Goal: Task Accomplishment & Management: Complete application form

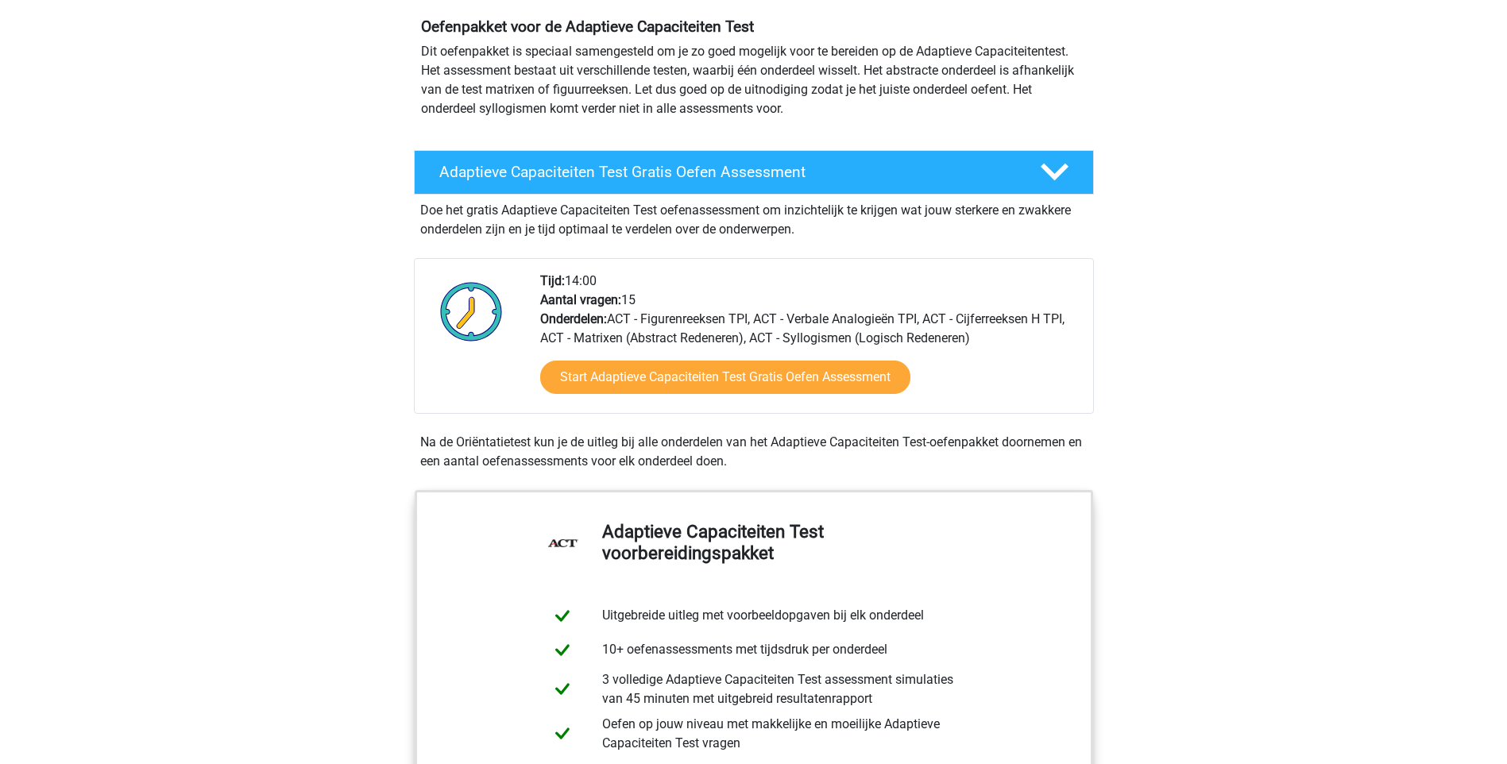
scroll to position [159, 0]
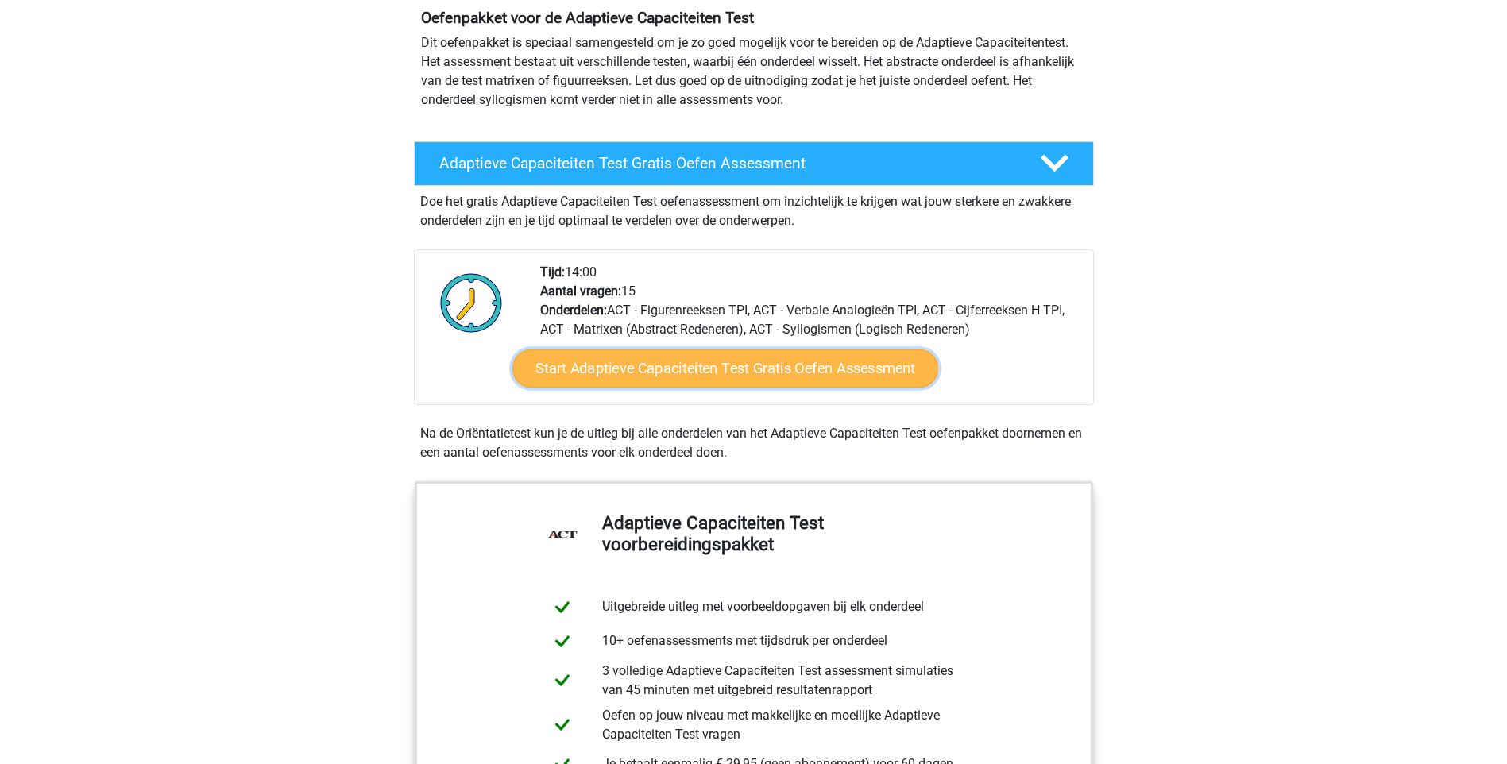
click at [771, 370] on link "Start Adaptieve Capaciteiten Test Gratis Oefen Assessment" at bounding box center [725, 369] width 426 height 38
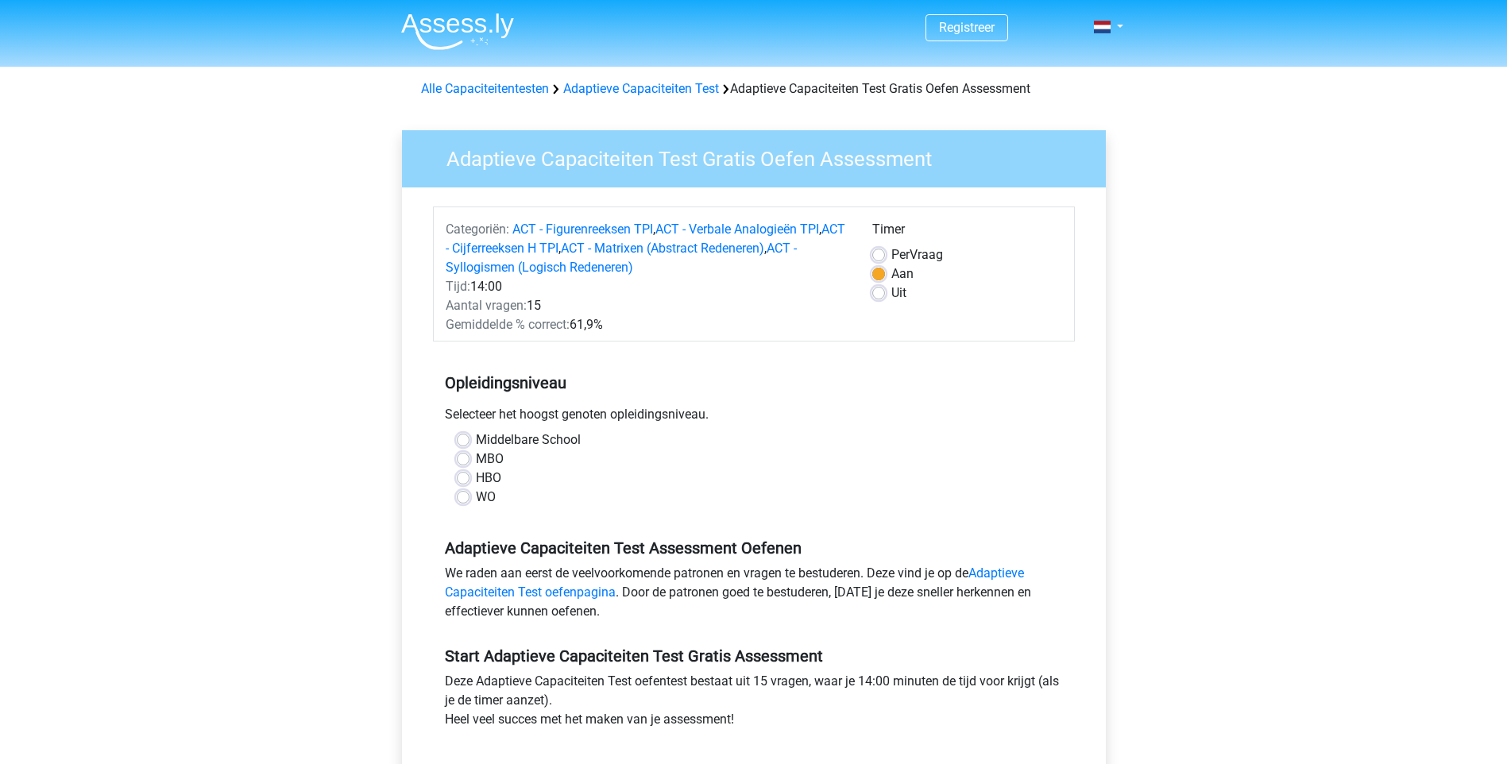
click at [473, 497] on div "WO" at bounding box center [754, 497] width 594 height 19
click at [454, 498] on div "Middelbare School MBO HBO WO" at bounding box center [754, 469] width 618 height 76
click at [476, 497] on label "WO" at bounding box center [486, 497] width 20 height 19
click at [461, 497] on input "WO" at bounding box center [463, 496] width 13 height 16
radio input "true"
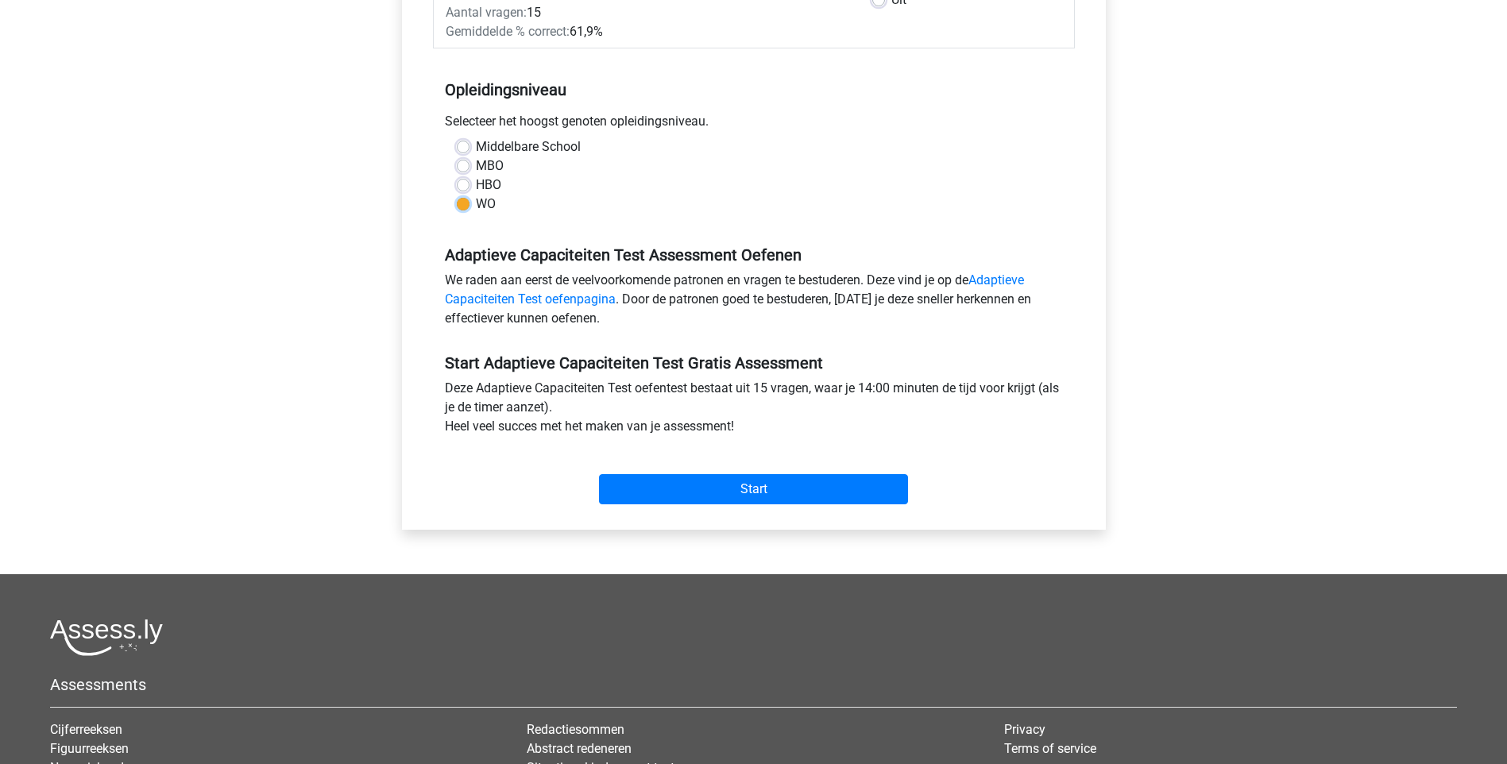
scroll to position [318, 0]
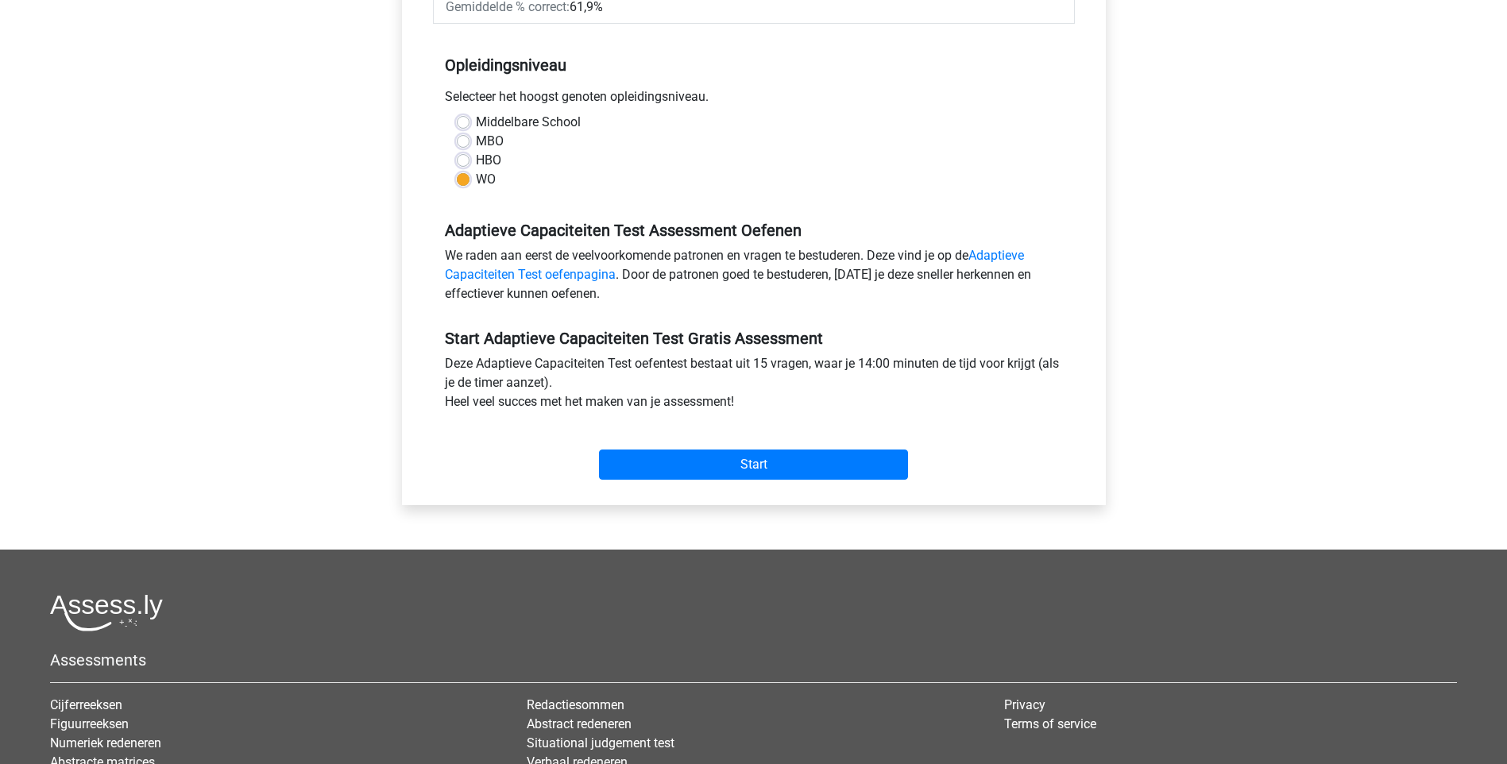
click at [667, 481] on div "Start" at bounding box center [754, 452] width 642 height 68
click at [671, 469] on input "Start" at bounding box center [753, 465] width 309 height 30
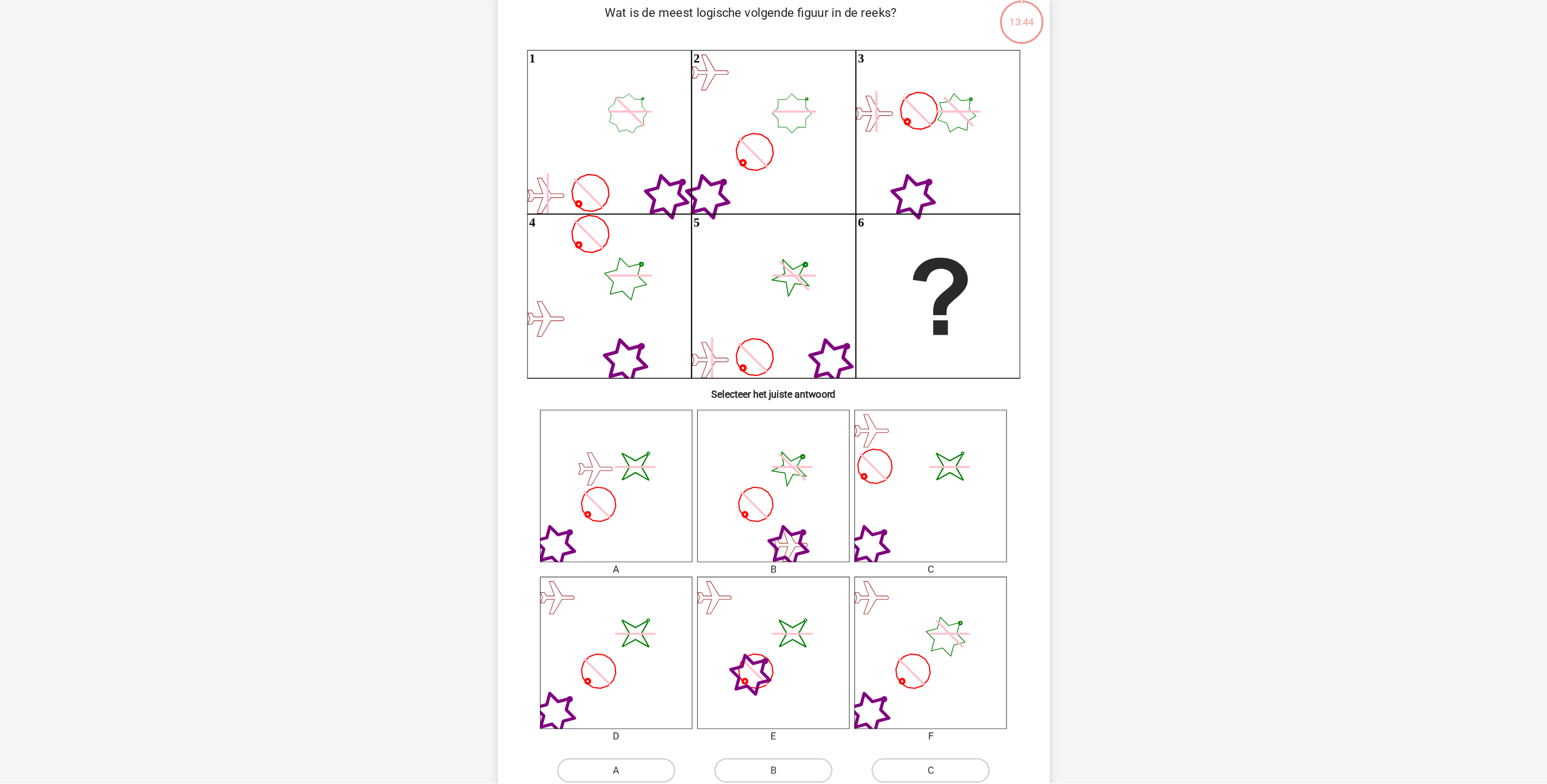
scroll to position [81, 0]
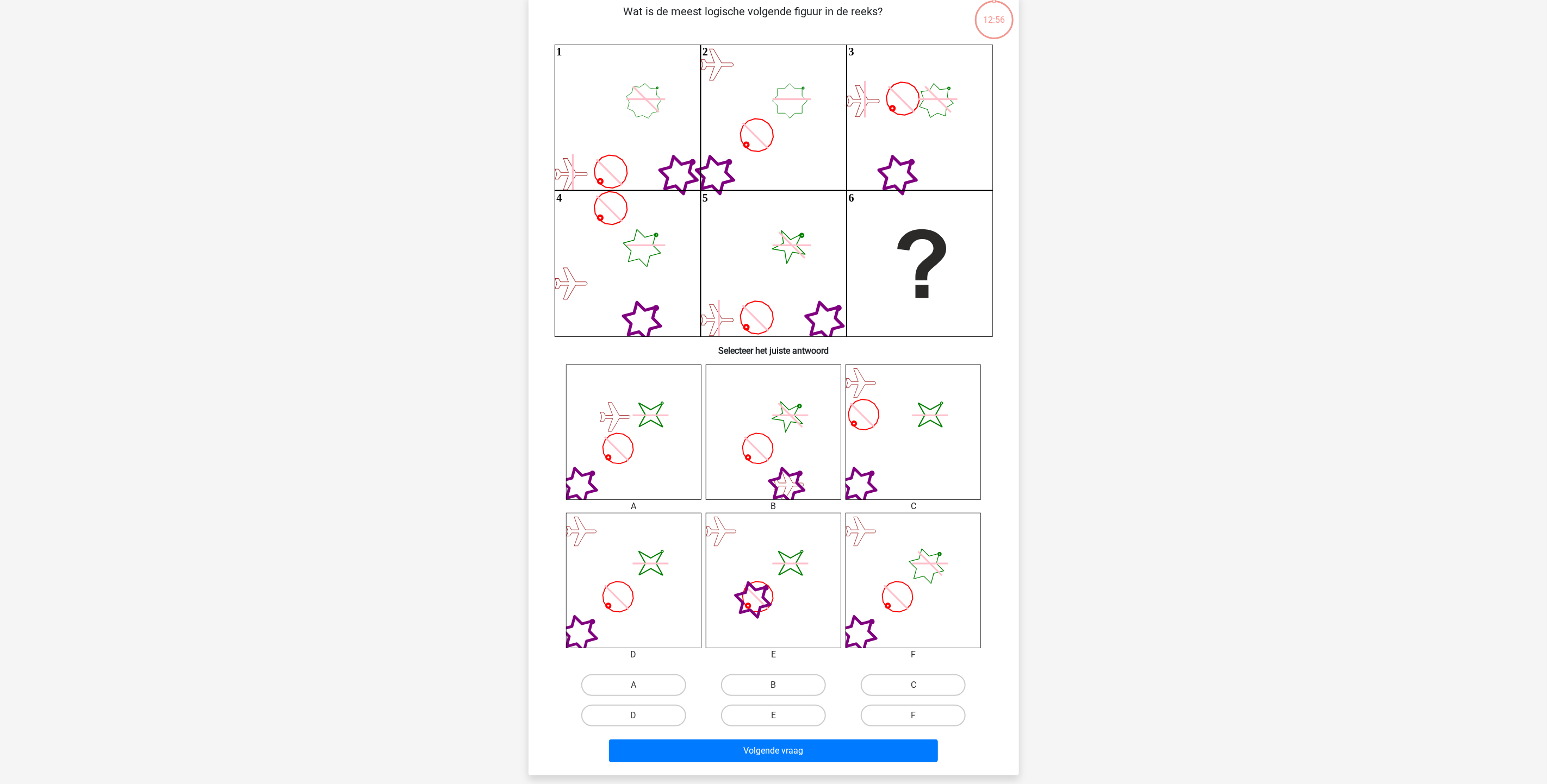
click at [639, 450] on icon "image/svg+xml" at bounding box center [634, 432] width 136 height 135
click at [635, 522] on input "A" at bounding box center [637, 689] width 7 height 7
radio input "true"
click at [702, 522] on button "Volgende vraag" at bounding box center [774, 750] width 329 height 23
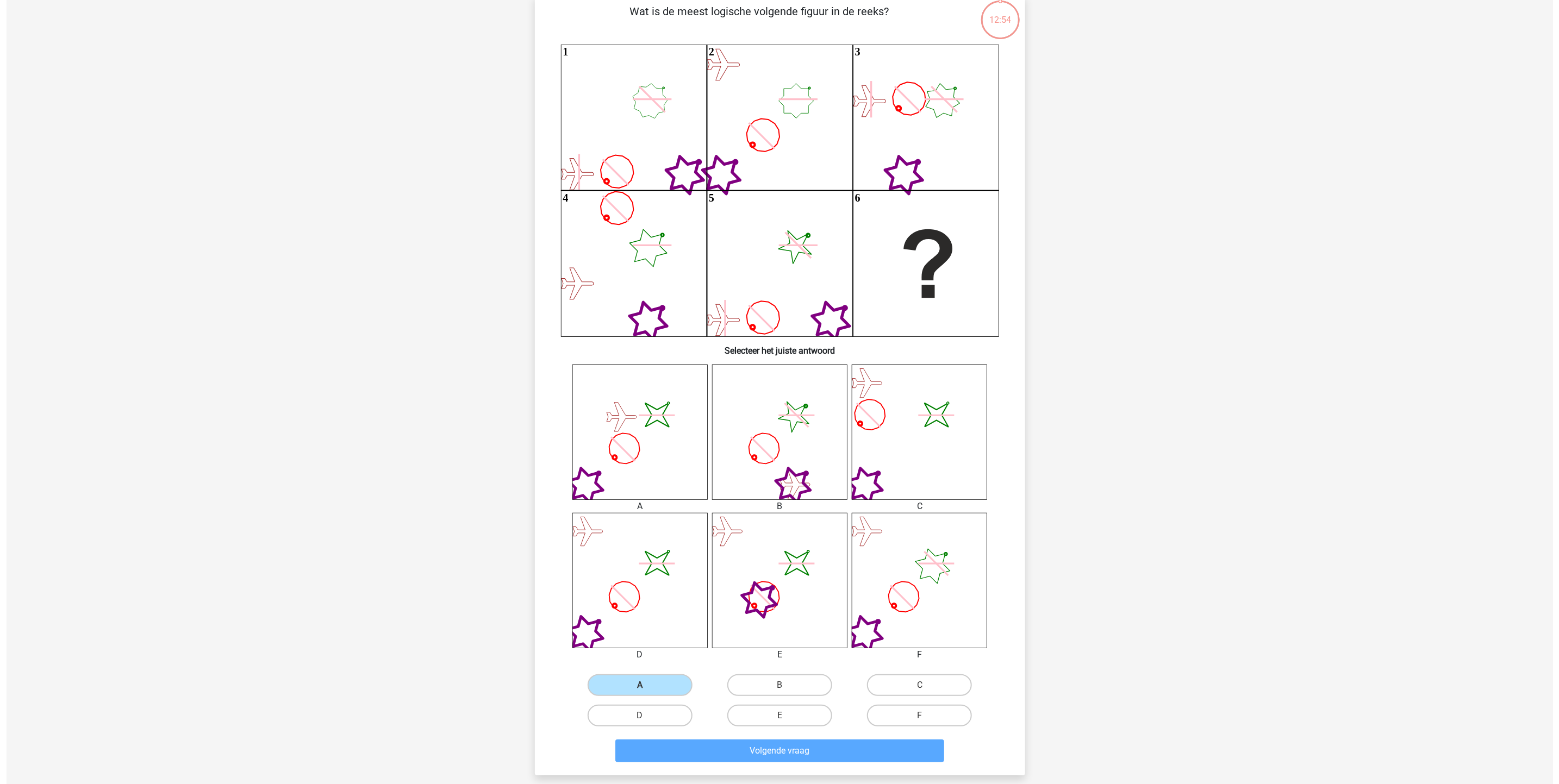
scroll to position [0, 0]
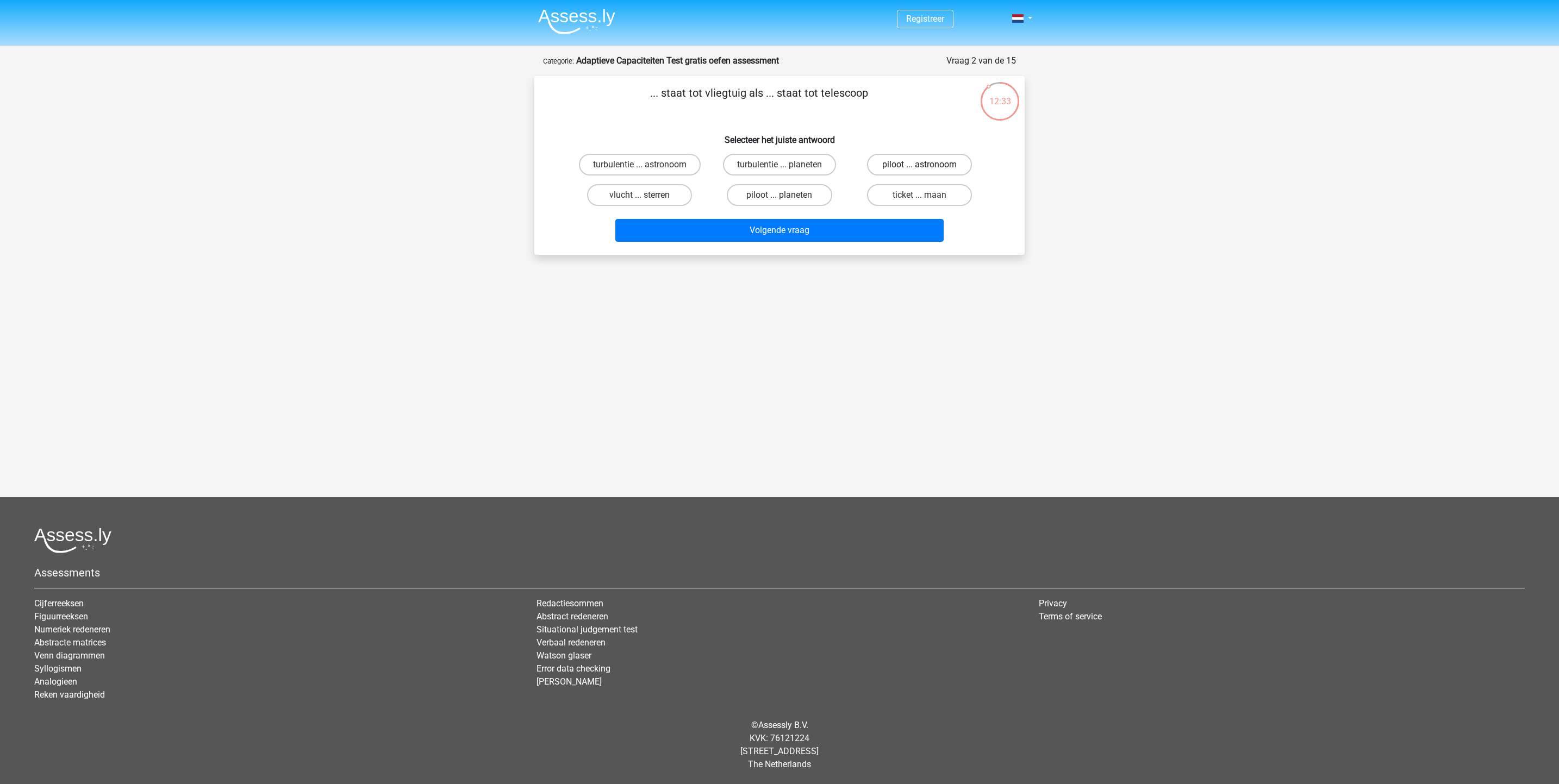
click at [932, 162] on label "piloot ... astronoom" at bounding box center [919, 165] width 105 height 22
click at [927, 165] on input "piloot ... astronoom" at bounding box center [923, 168] width 7 height 7
radio input "true"
click at [866, 234] on button "Volgende vraag" at bounding box center [780, 230] width 329 height 23
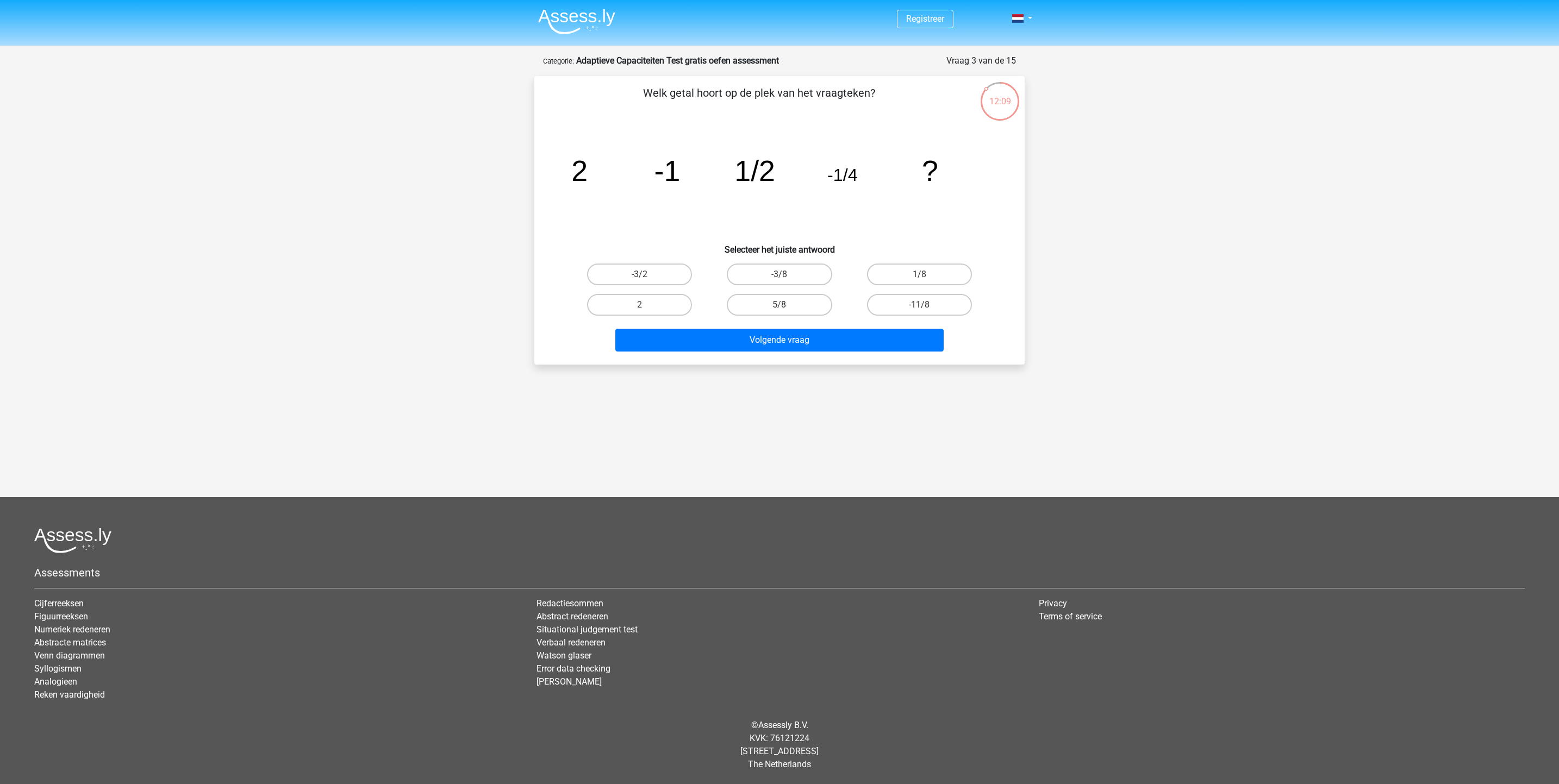
click at [919, 274] on input "1/8" at bounding box center [923, 278] width 7 height 7
radio input "true"
drag, startPoint x: 885, startPoint y: 341, endPoint x: 898, endPoint y: 226, distance: 115.7
click at [898, 226] on div "Welk getal hoort op de plek van het vraagteken? image/svg+xml 2 -1 1/2 -1/4 ? S…" at bounding box center [780, 220] width 482 height 271
click at [891, 329] on button "Volgende vraag" at bounding box center [780, 340] width 329 height 23
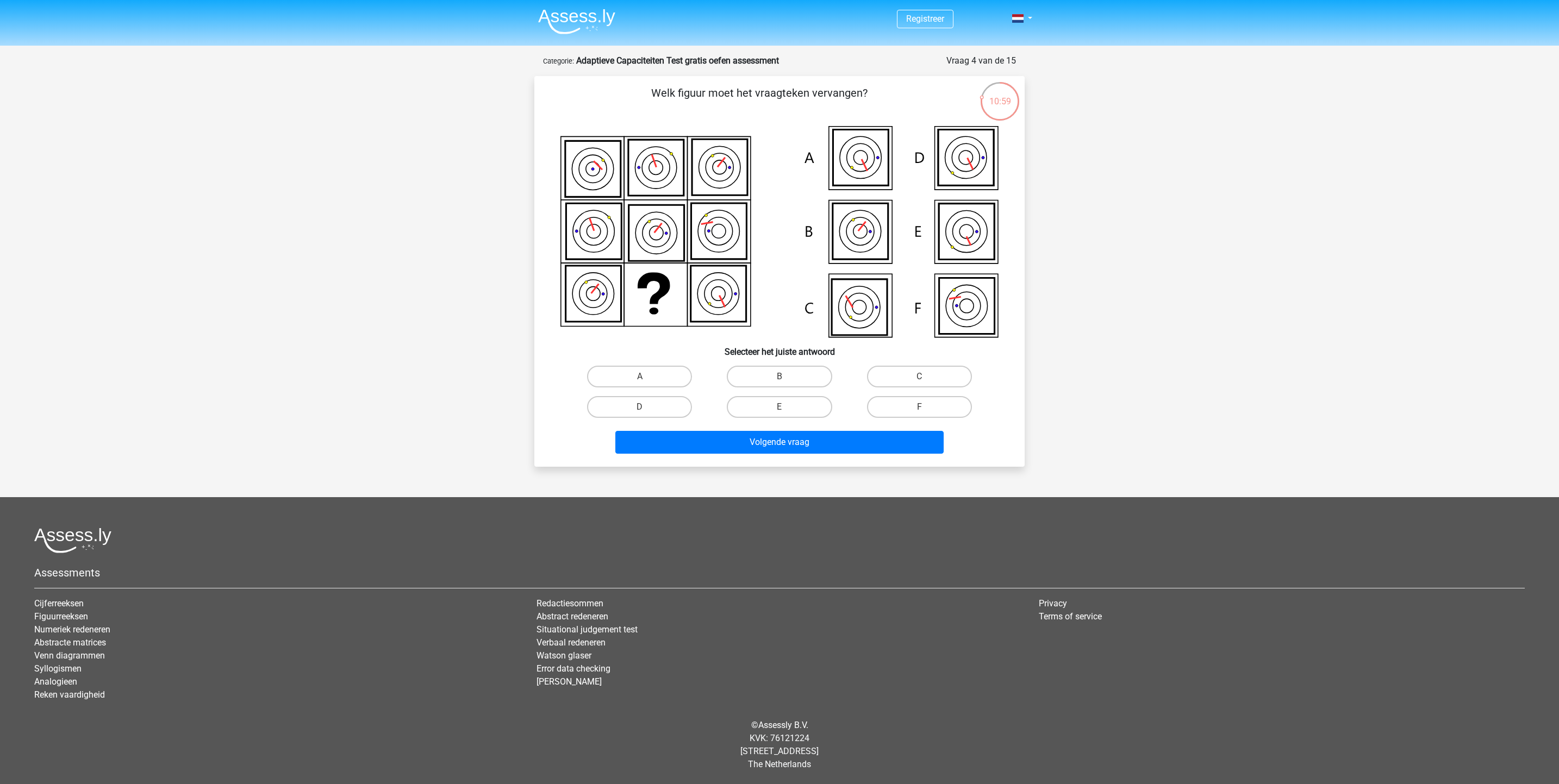
click at [967, 307] on icon at bounding box center [967, 306] width 55 height 56
click at [907, 406] on label "F" at bounding box center [919, 407] width 105 height 22
click at [919, 407] on input "F" at bounding box center [923, 410] width 7 height 7
radio input "true"
click at [876, 432] on button "Volgende vraag" at bounding box center [780, 442] width 329 height 23
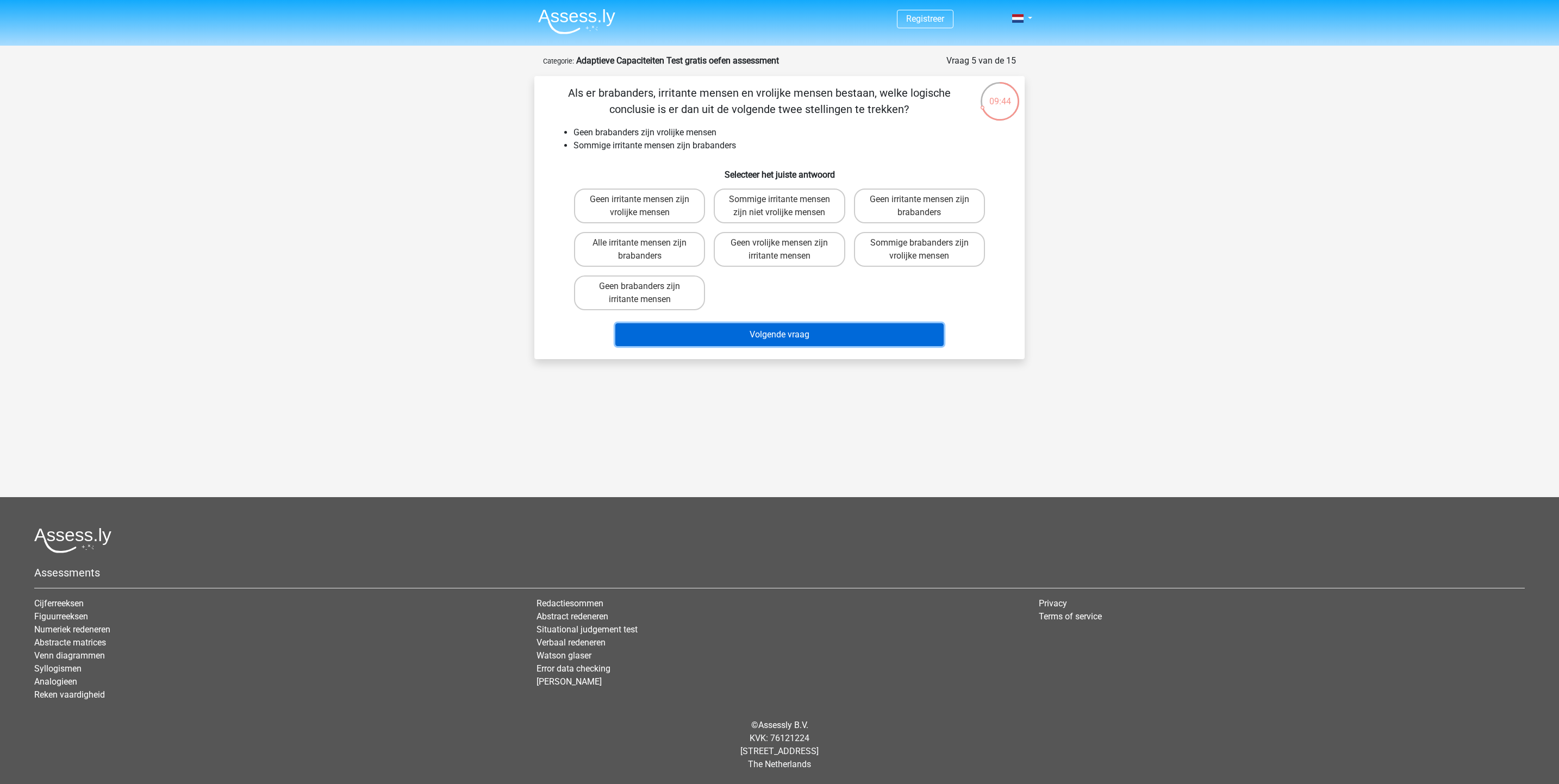
click at [753, 337] on button "Volgende vraag" at bounding box center [780, 335] width 329 height 23
click at [675, 194] on label "Geen irritante mensen zijn vrolijke mensen" at bounding box center [639, 206] width 131 height 35
click at [647, 200] on input "Geen irritante mensen zijn vrolijke mensen" at bounding box center [643, 203] width 7 height 7
radio input "true"
click at [780, 338] on button "Volgende vraag" at bounding box center [780, 335] width 329 height 23
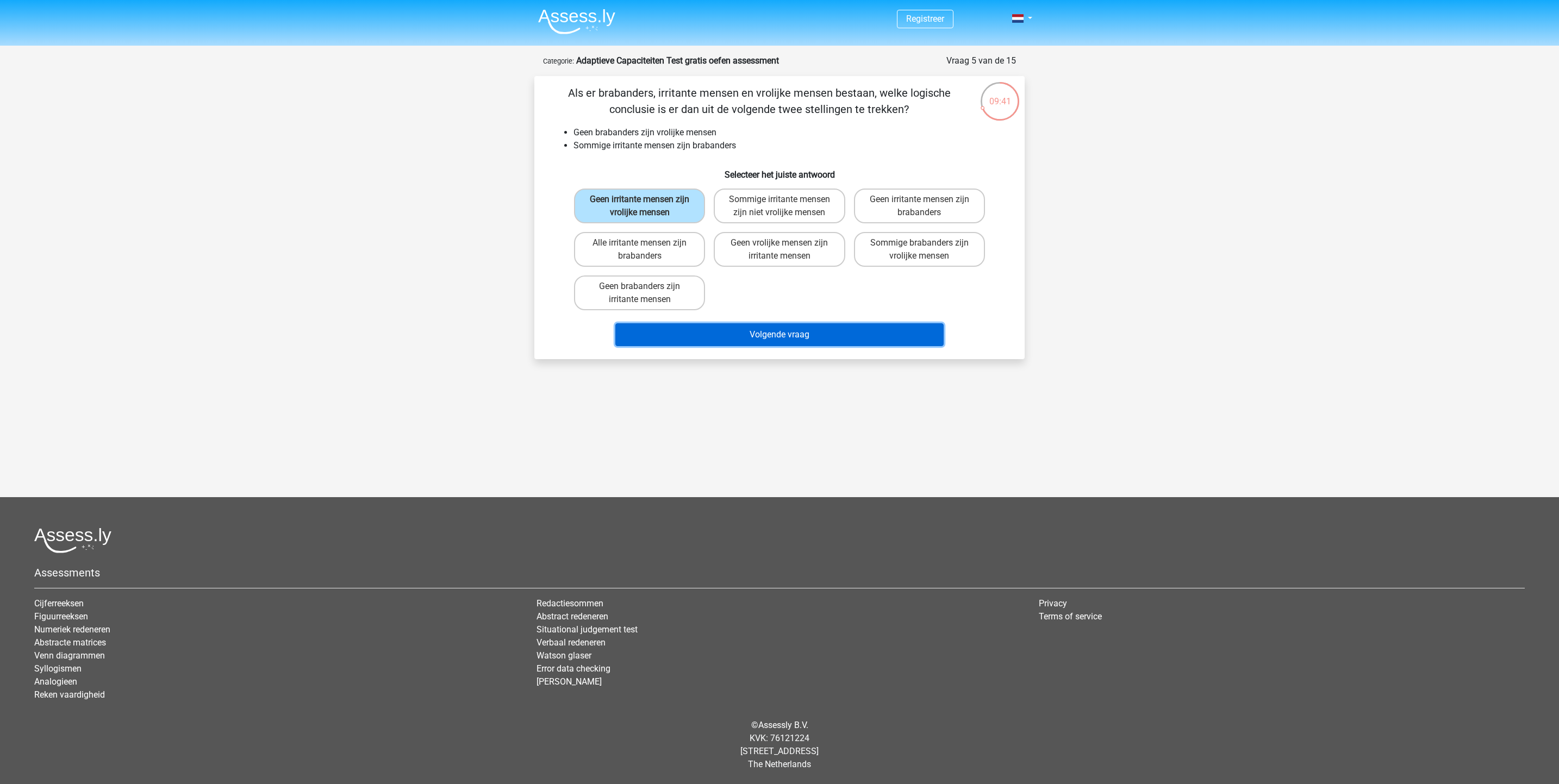
click at [778, 335] on button "Volgende vraag" at bounding box center [780, 335] width 329 height 23
click at [804, 199] on label "Sommige irritante mensen zijn niet vrolijke mensen" at bounding box center [779, 206] width 131 height 35
click at [787, 200] on input "Sommige irritante mensen zijn niet vrolijke mensen" at bounding box center [783, 203] width 7 height 7
radio input "true"
click at [810, 333] on button "Volgende vraag" at bounding box center [780, 335] width 329 height 23
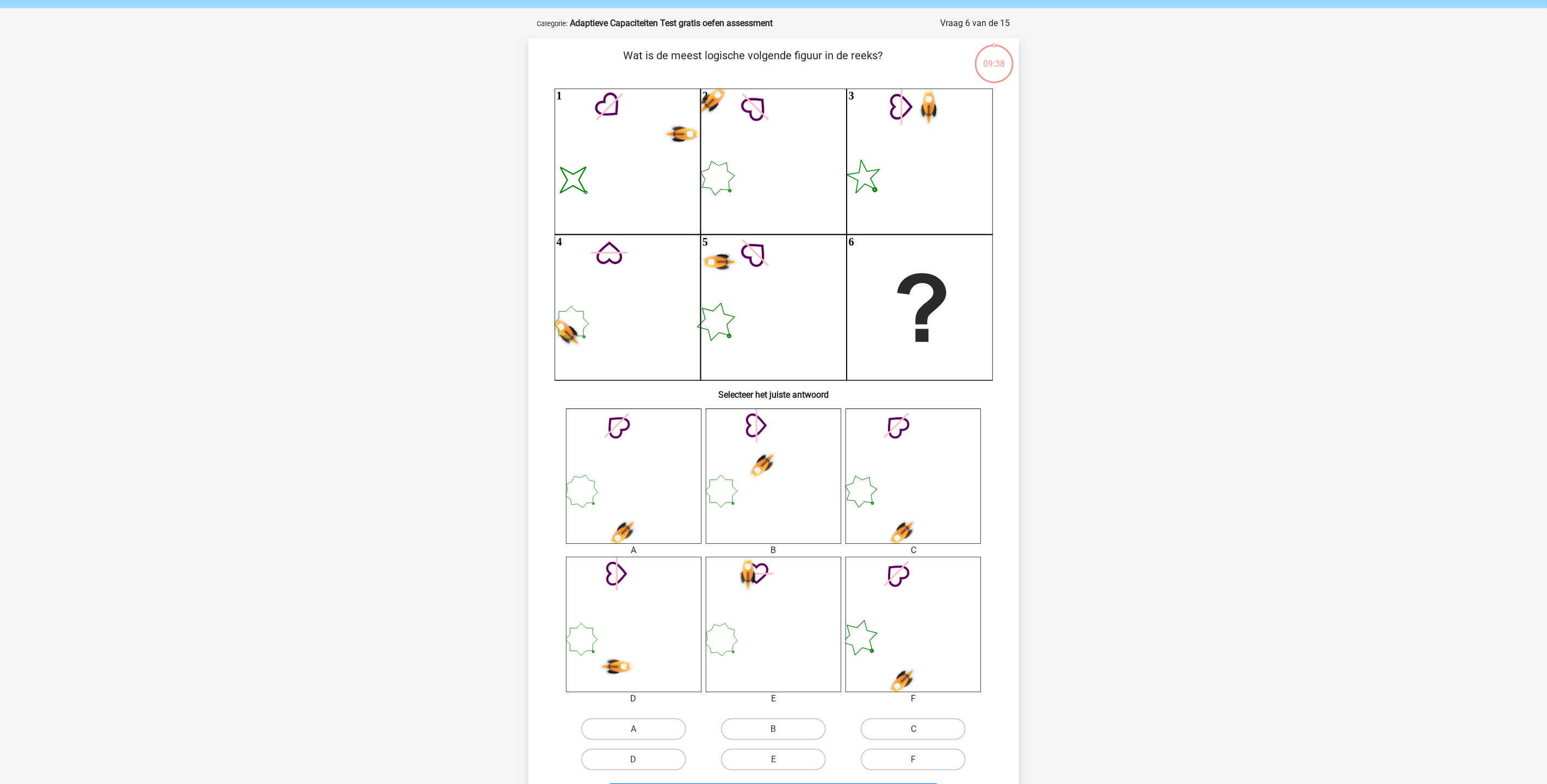
scroll to position [54, 0]
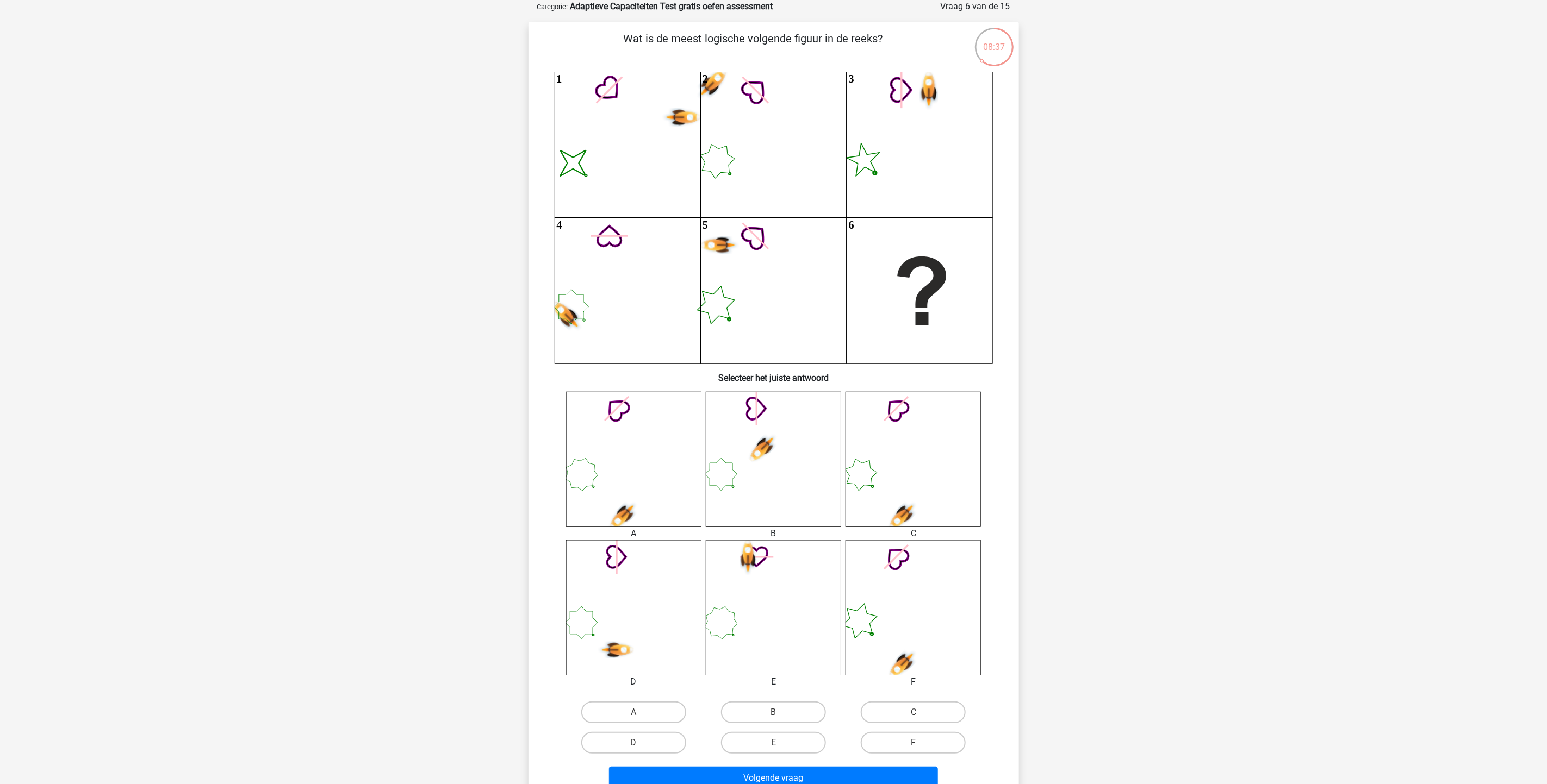
click at [884, 522] on icon at bounding box center [913, 608] width 136 height 135
click at [951, 522] on icon at bounding box center [913, 608] width 136 height 135
drag, startPoint x: 763, startPoint y: 707, endPoint x: 797, endPoint y: 770, distance: 71.6
click at [763, 522] on label "B" at bounding box center [773, 713] width 105 height 22
click at [774, 522] on input "B" at bounding box center [777, 716] width 7 height 7
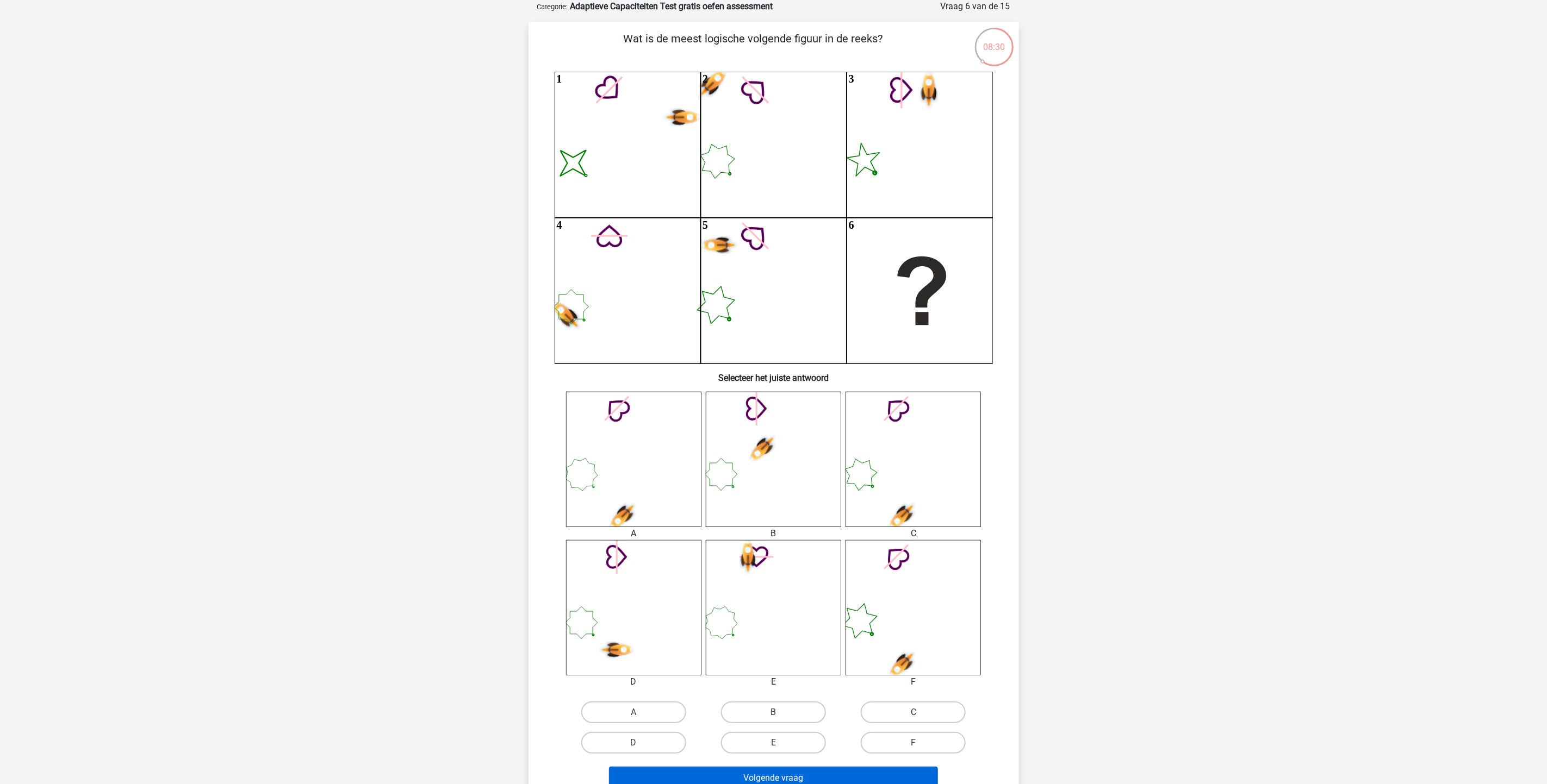
radio input "true"
click at [800, 522] on button "Volgende vraag" at bounding box center [774, 778] width 329 height 23
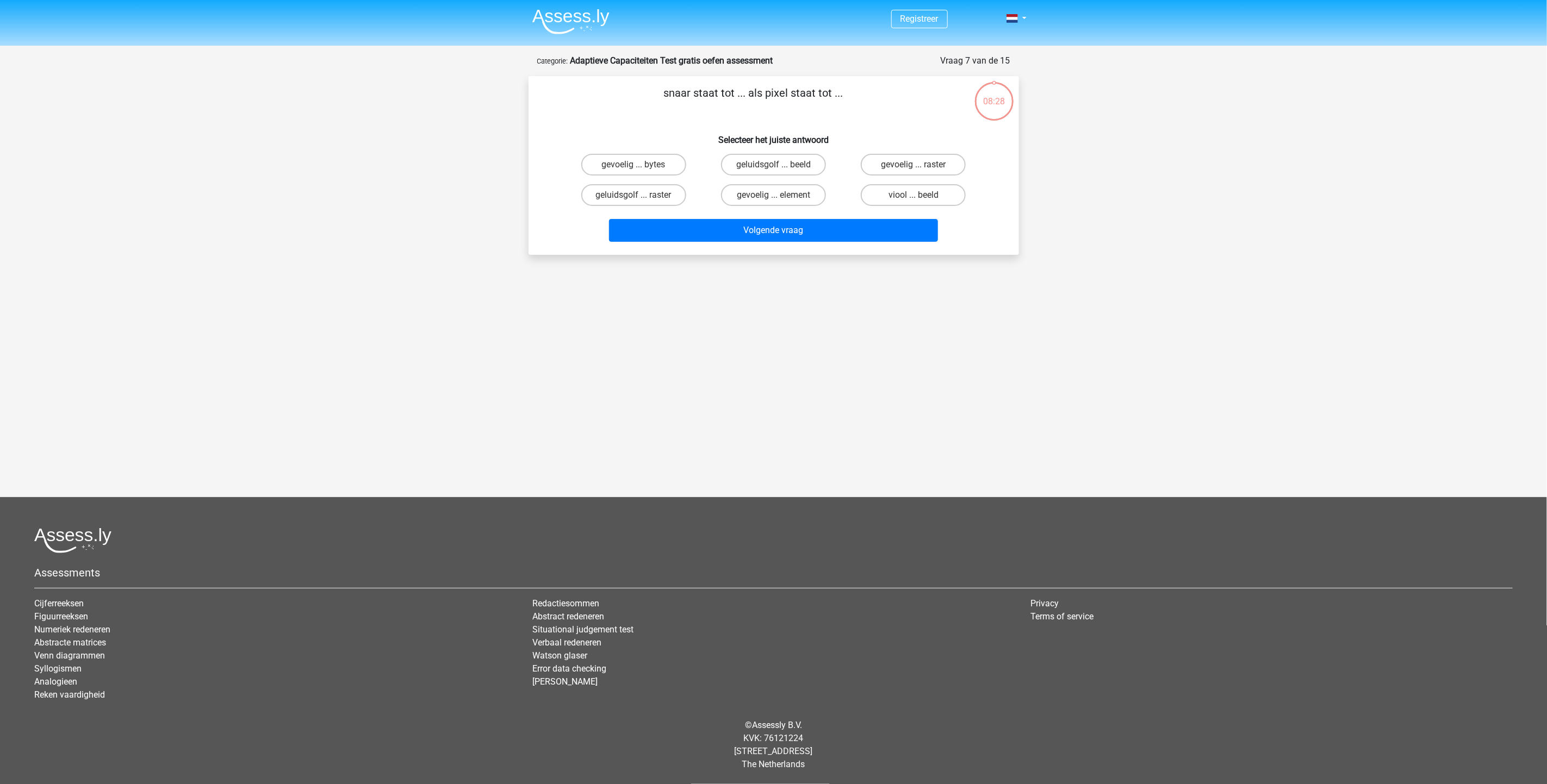
scroll to position [0, 0]
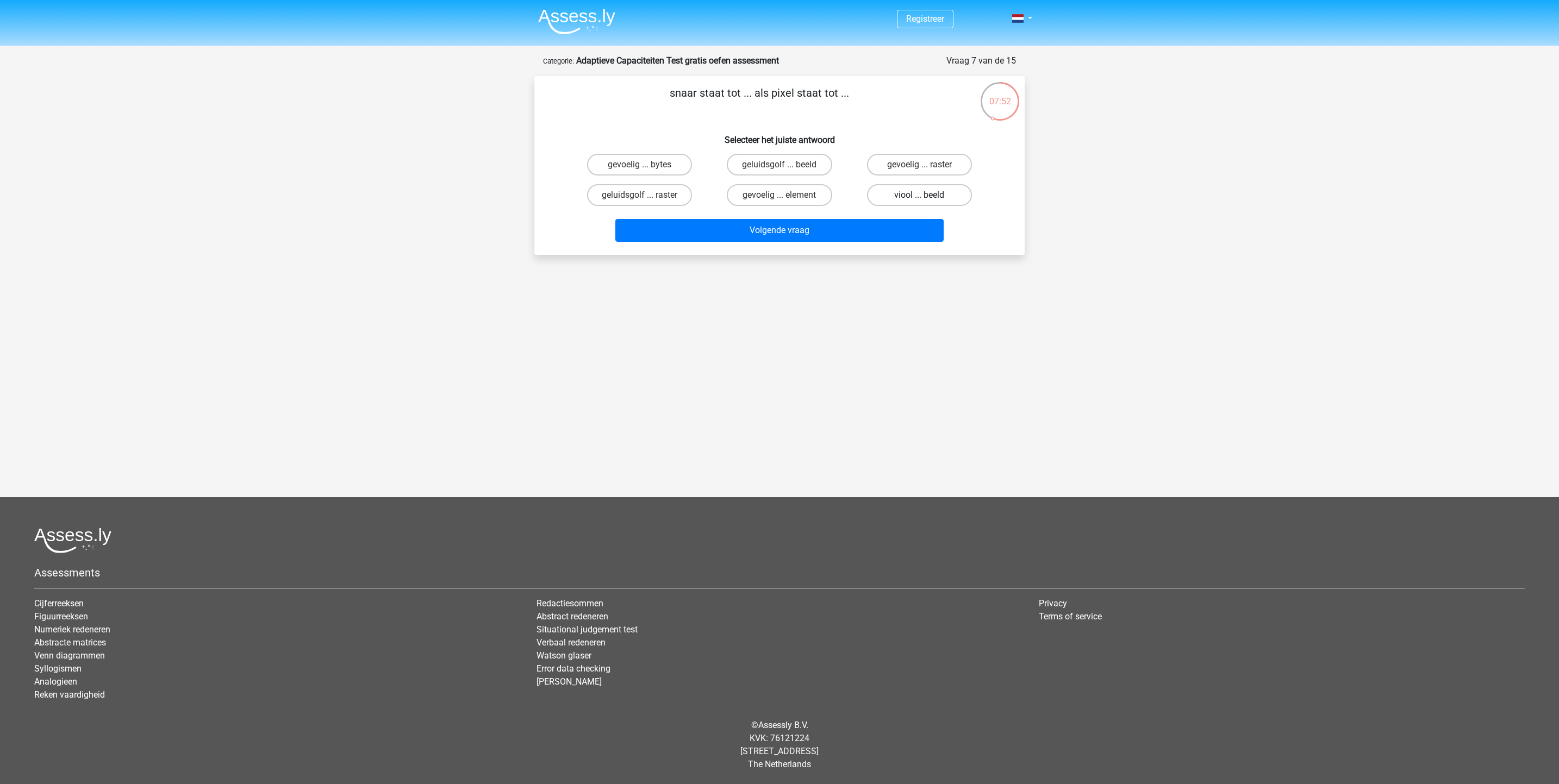
click at [937, 194] on label "viool ... beeld" at bounding box center [919, 195] width 105 height 22
click at [927, 195] on input "viool ... beeld" at bounding box center [923, 198] width 7 height 7
radio input "true"
click at [853, 224] on button "Volgende vraag" at bounding box center [780, 230] width 329 height 23
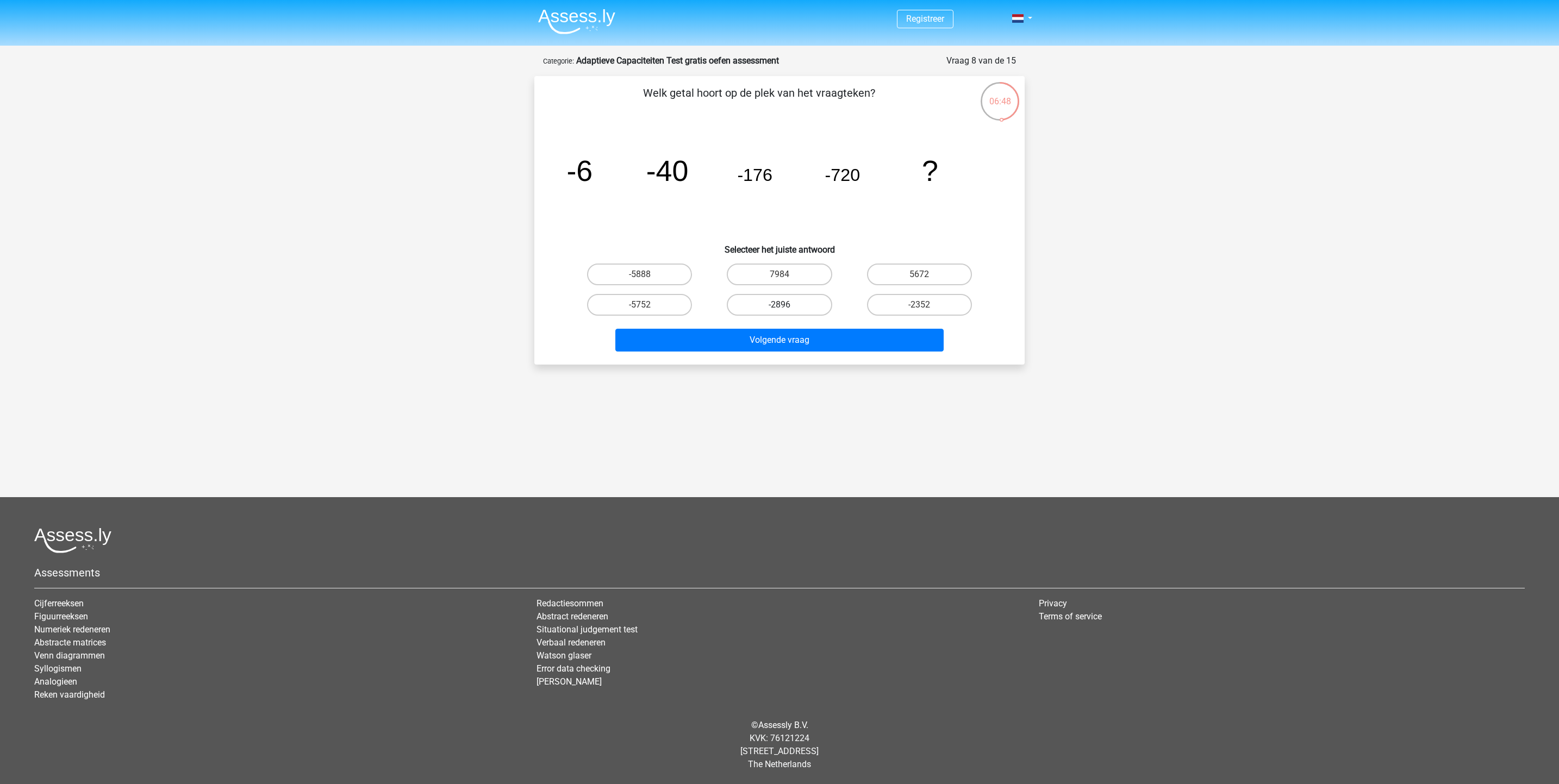
click at [793, 310] on label "-2896" at bounding box center [779, 305] width 105 height 22
click at [787, 310] on input "-2896" at bounding box center [783, 309] width 7 height 7
radio input "true"
click at [796, 342] on button "Volgende vraag" at bounding box center [780, 340] width 329 height 23
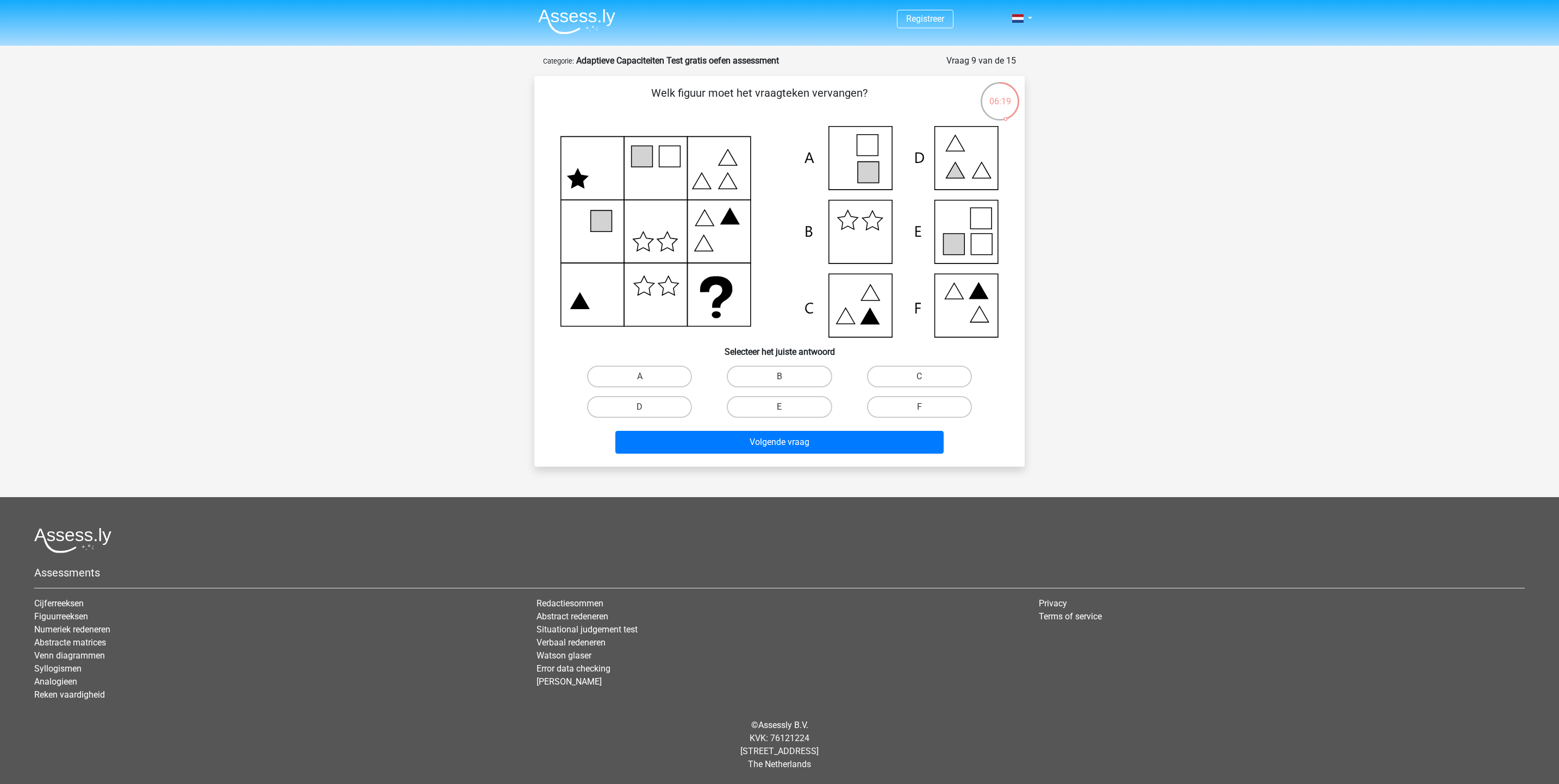
click at [958, 215] on icon at bounding box center [780, 231] width 438 height 211
click at [793, 403] on label "E" at bounding box center [779, 407] width 105 height 22
click at [787, 407] on input "E" at bounding box center [783, 410] width 7 height 7
radio input "true"
click at [808, 438] on button "Volgende vraag" at bounding box center [780, 442] width 329 height 23
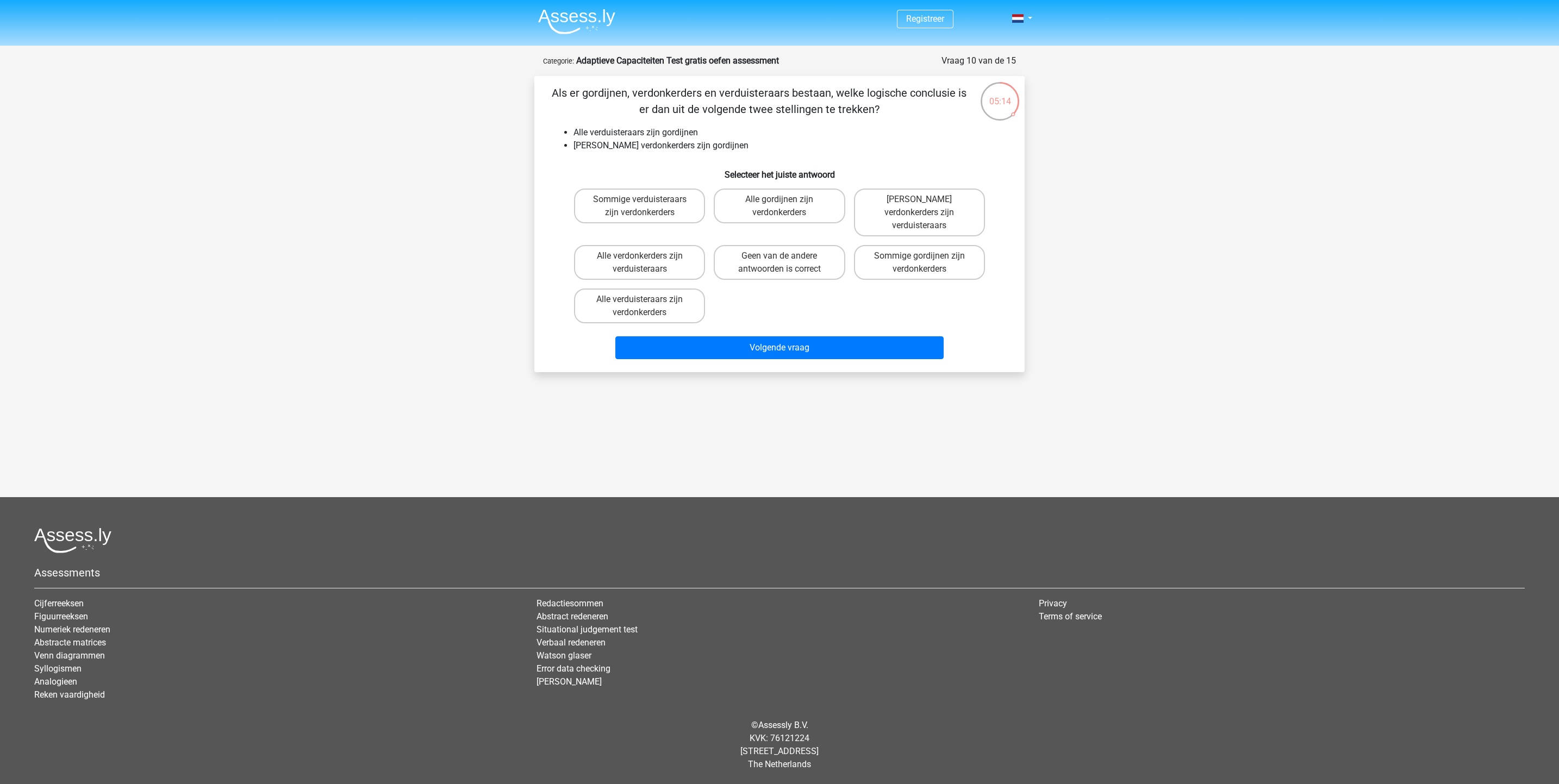
drag, startPoint x: 951, startPoint y: 206, endPoint x: 977, endPoint y: 284, distance: 82.2
click at [977, 284] on div "Sommige verduisteraars zijn verdonkerders Alle gordijnen zijn verdonkerders Gee…" at bounding box center [780, 256] width 420 height 144
click at [831, 337] on button "Volgende vraag" at bounding box center [780, 348] width 329 height 23
click at [804, 245] on label "Geen van de andere antwoorden is correct" at bounding box center [779, 262] width 131 height 35
click at [787, 256] on input "Geen van de andere antwoorden is correct" at bounding box center [783, 259] width 7 height 7
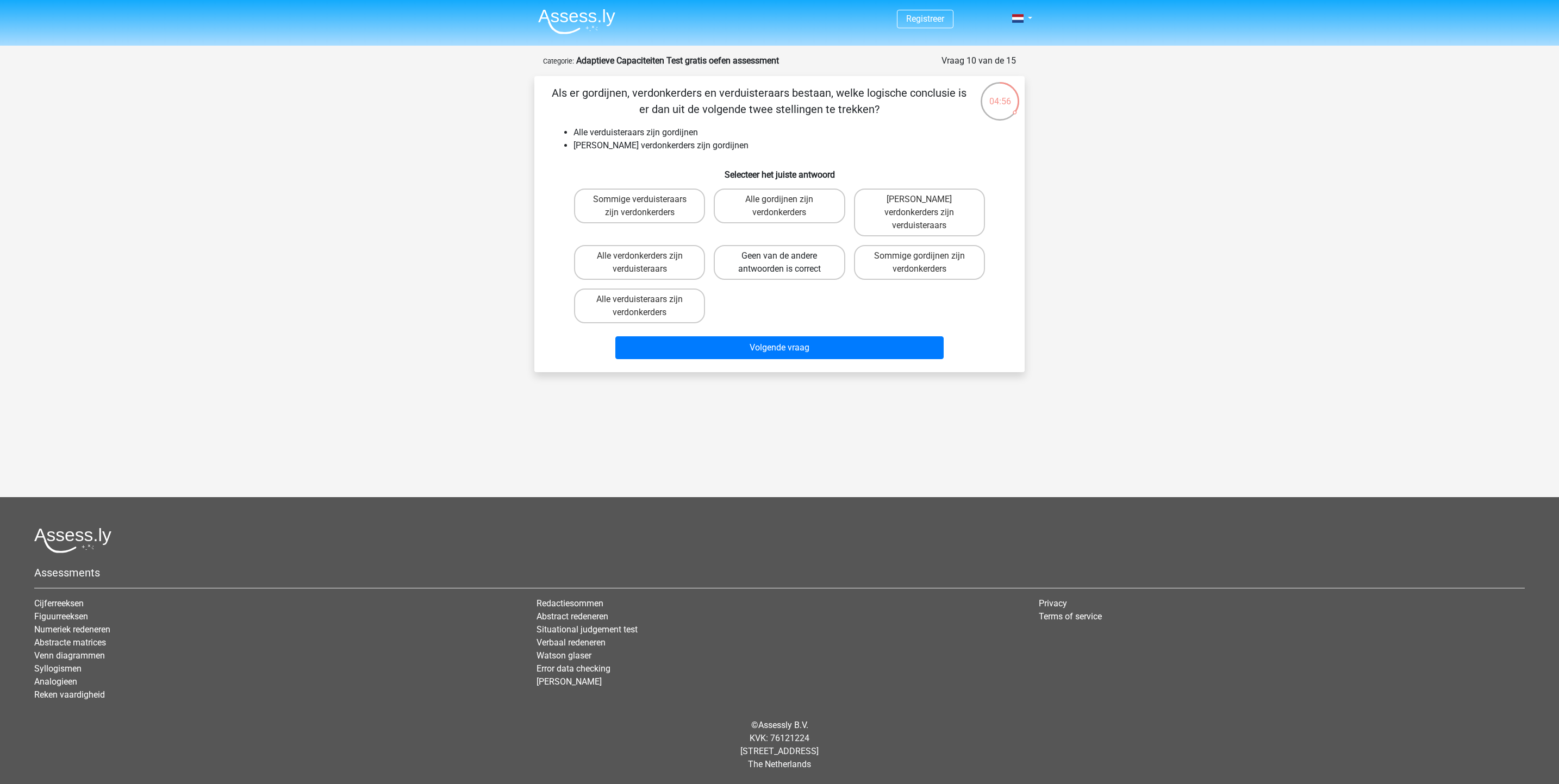
radio input "true"
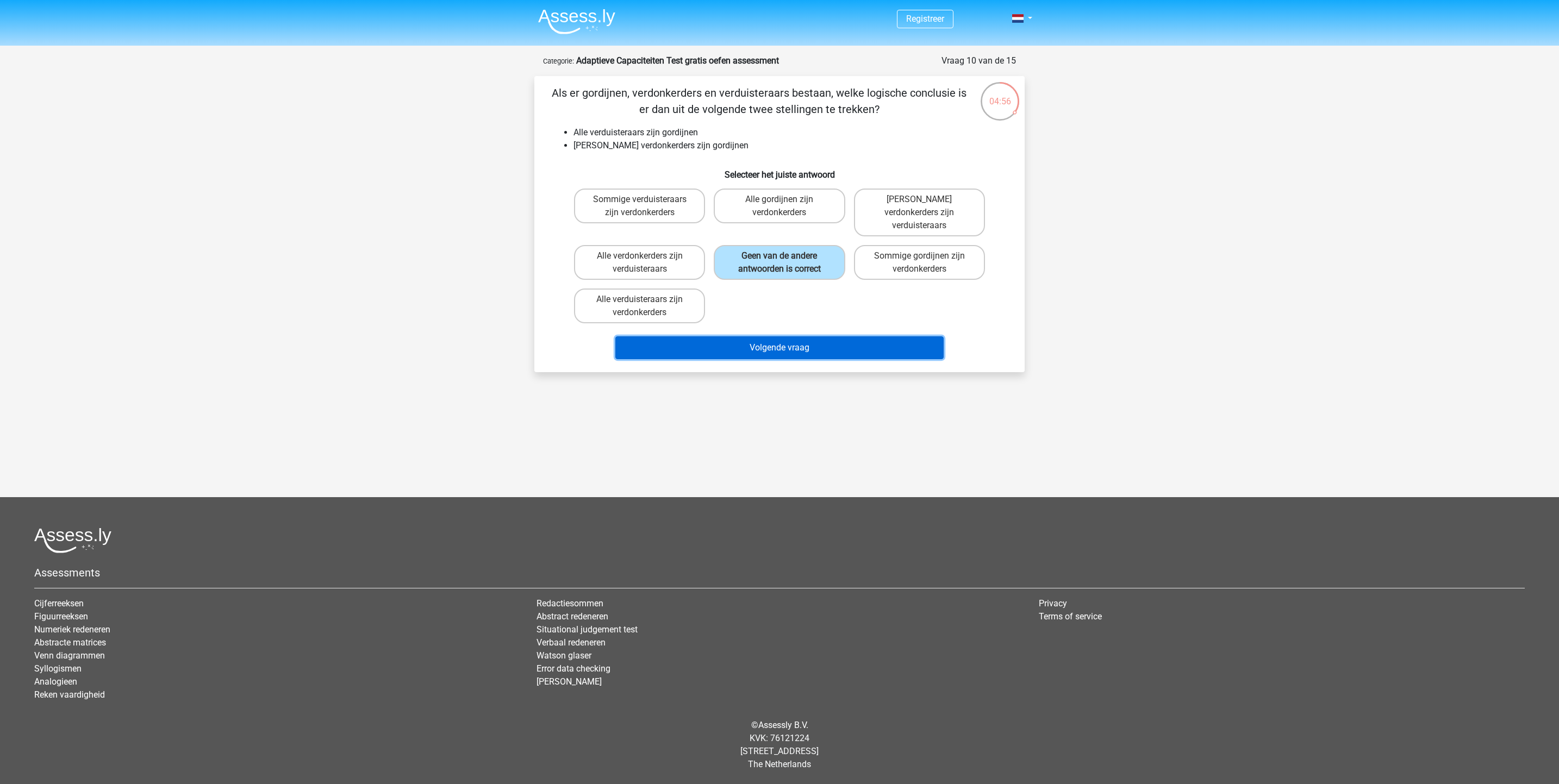
click at [804, 337] on button "Volgende vraag" at bounding box center [780, 348] width 329 height 23
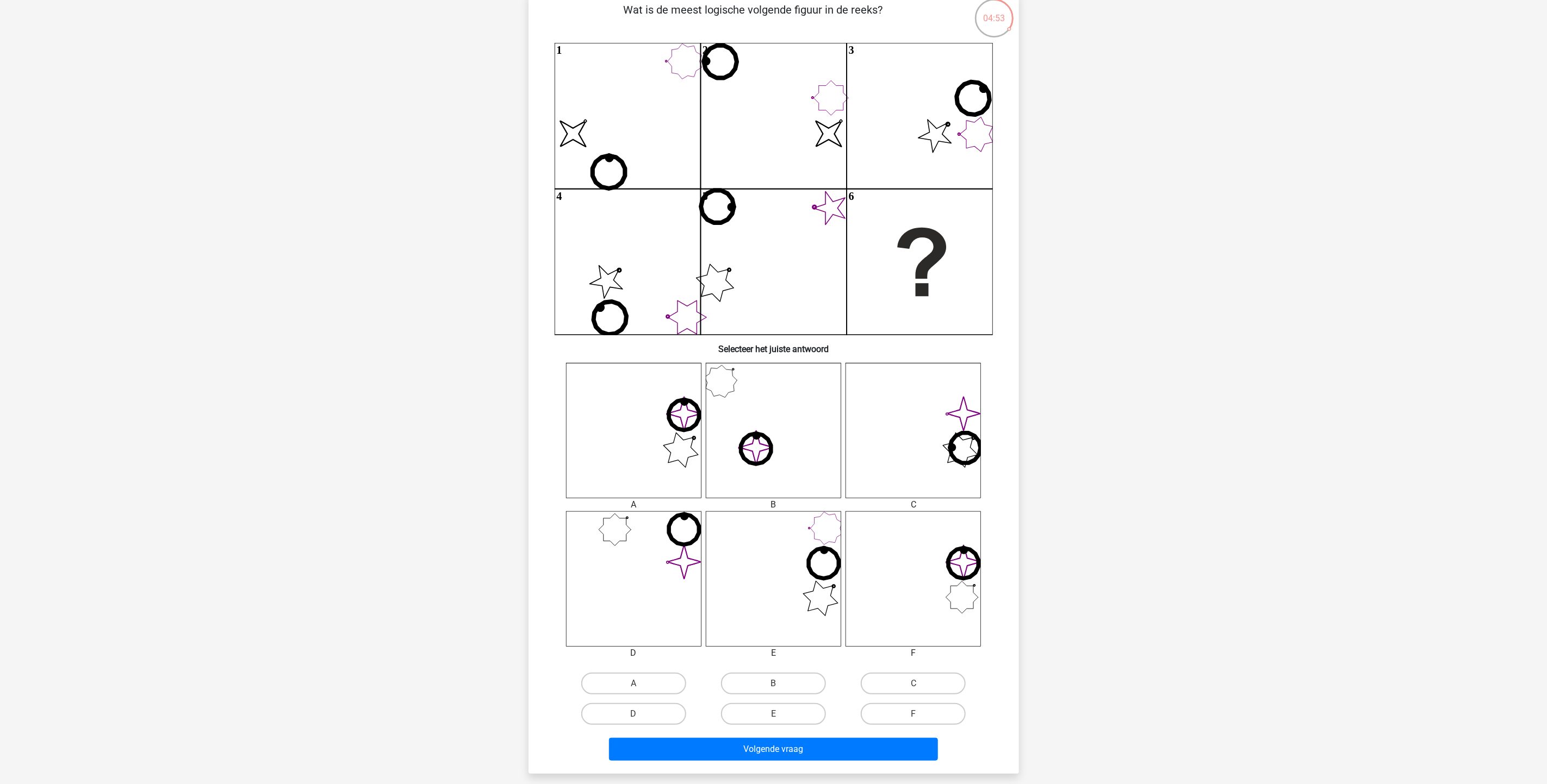
scroll to position [54, 0]
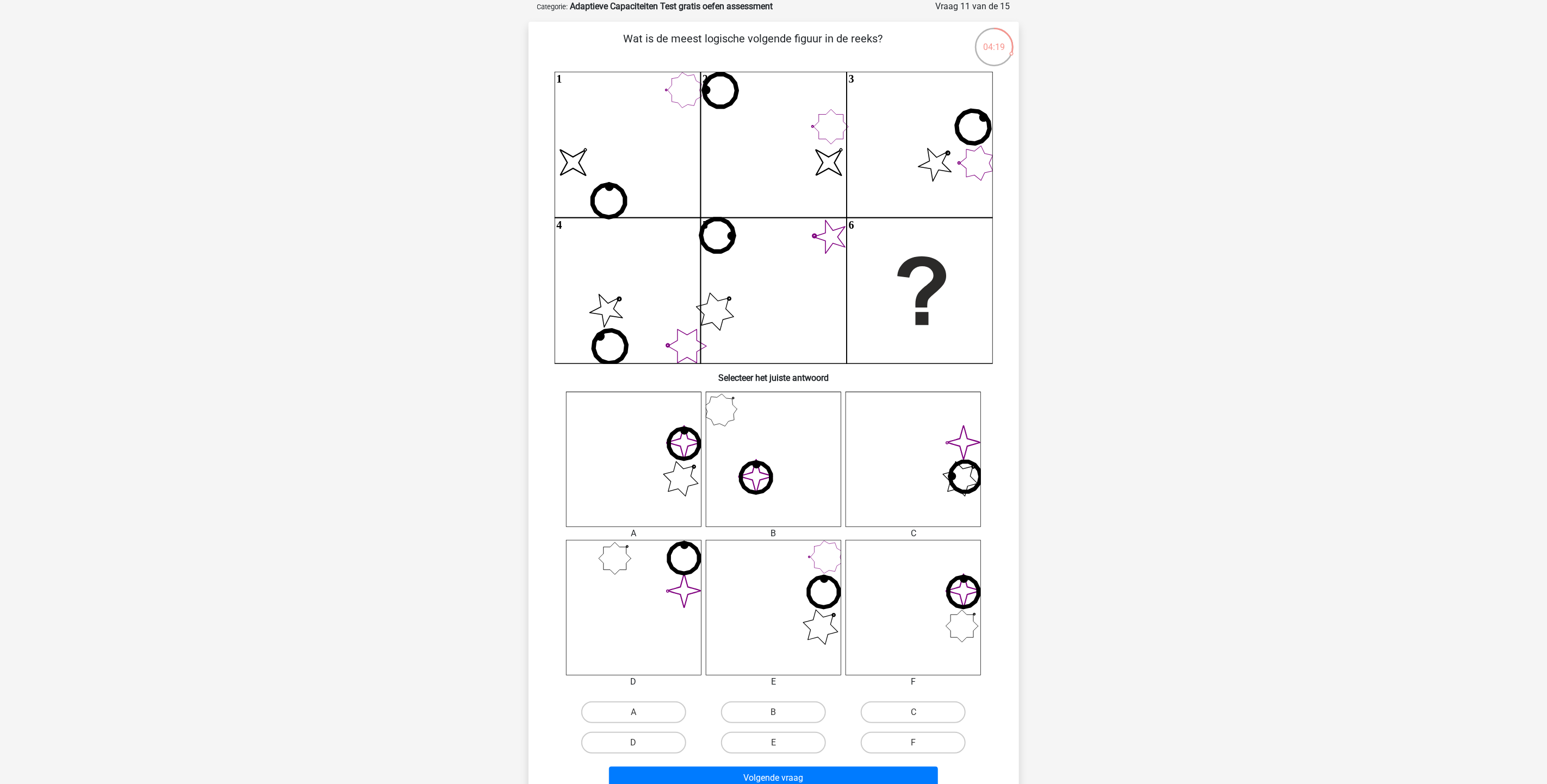
click at [923, 522] on icon "image/svg+xml" at bounding box center [913, 608] width 136 height 135
click at [899, 522] on label "F" at bounding box center [913, 743] width 105 height 22
click at [914, 522] on input "F" at bounding box center [917, 746] width 7 height 7
radio input "true"
click at [885, 522] on button "Volgende vraag" at bounding box center [774, 778] width 329 height 23
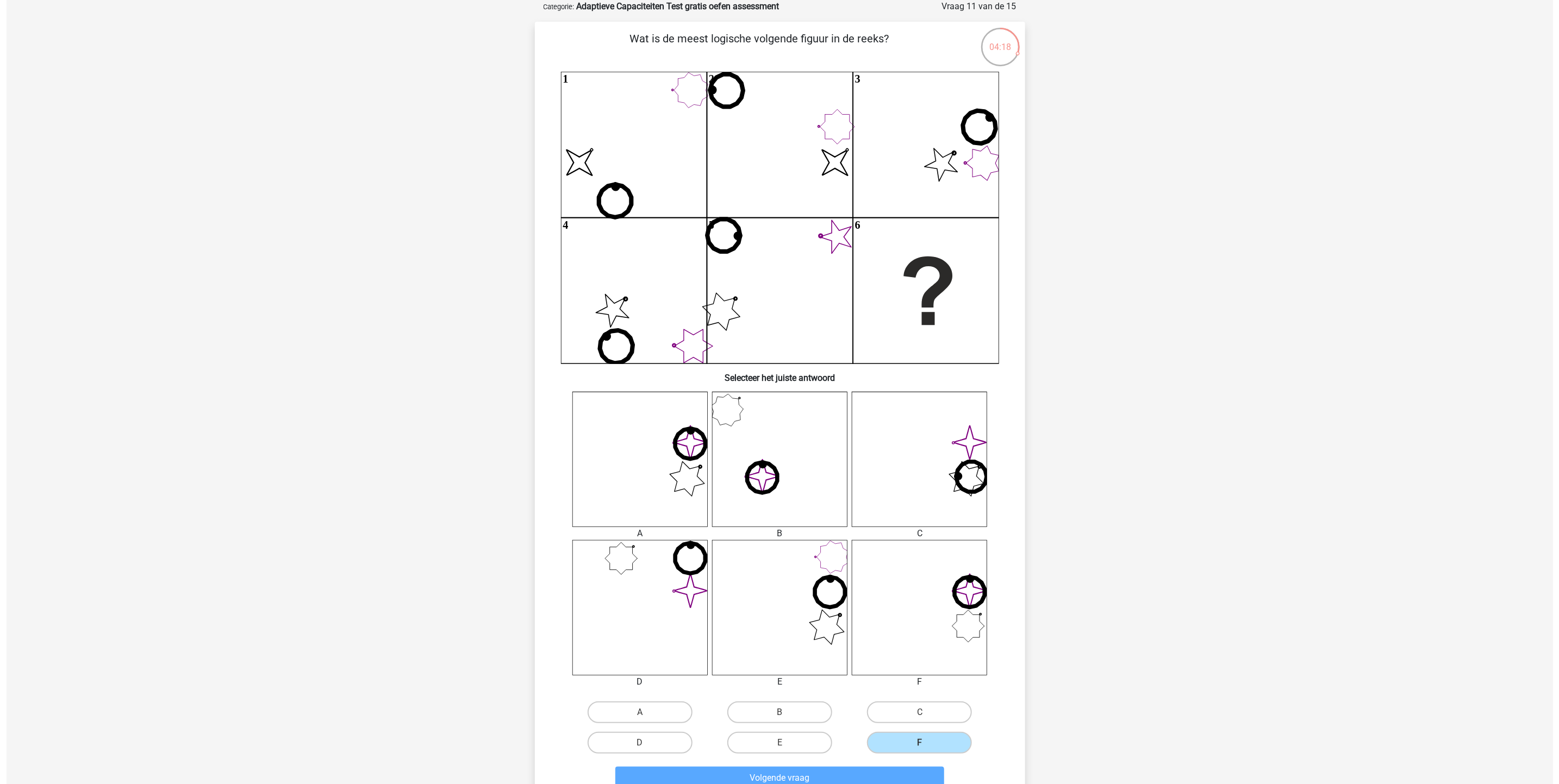
scroll to position [0, 0]
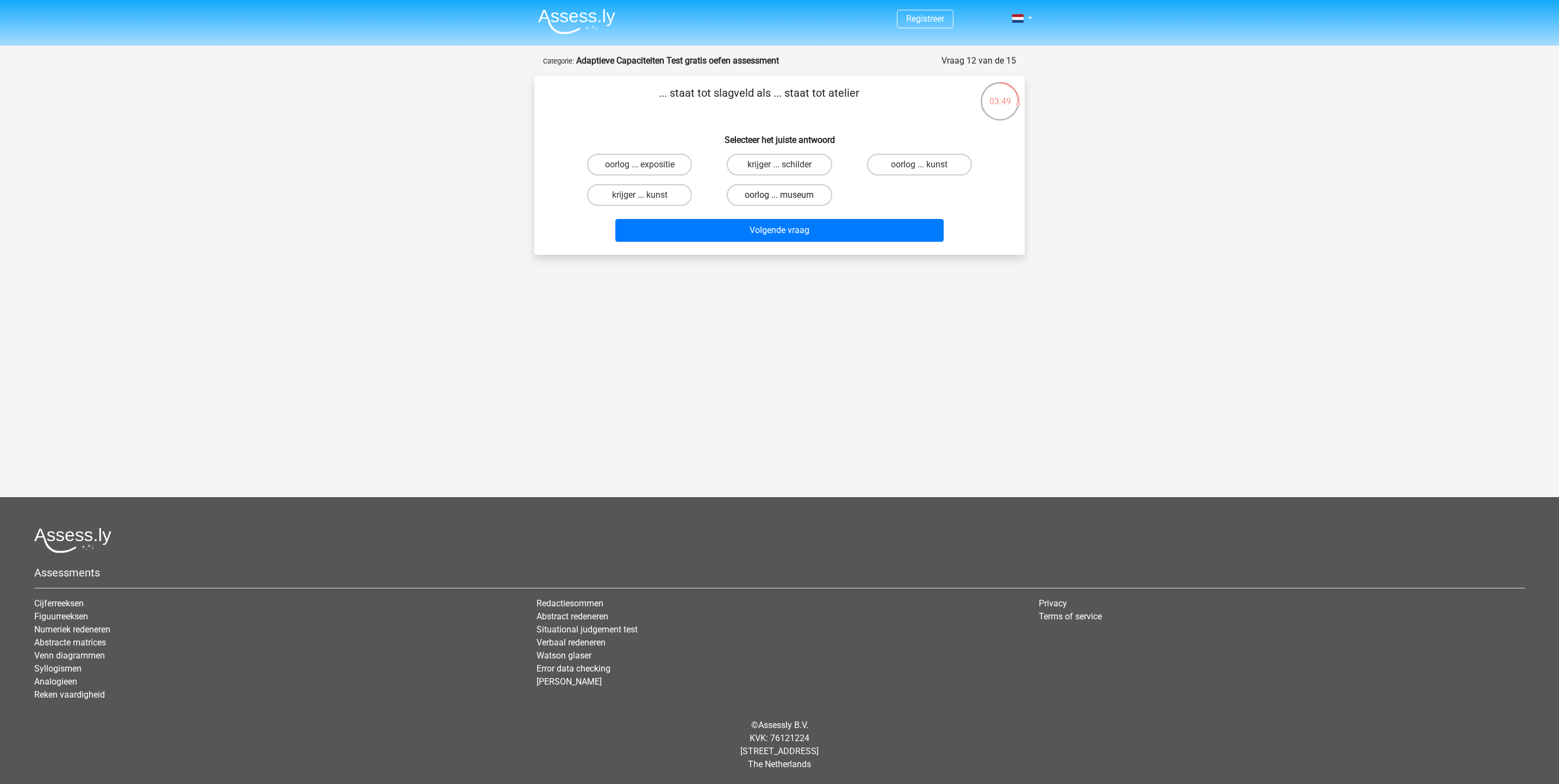
click at [776, 198] on label "oorlog ... museum" at bounding box center [779, 195] width 105 height 22
click at [780, 198] on input "oorlog ... museum" at bounding box center [783, 198] width 7 height 7
radio input "true"
click at [793, 234] on button "Volgende vraag" at bounding box center [780, 230] width 329 height 23
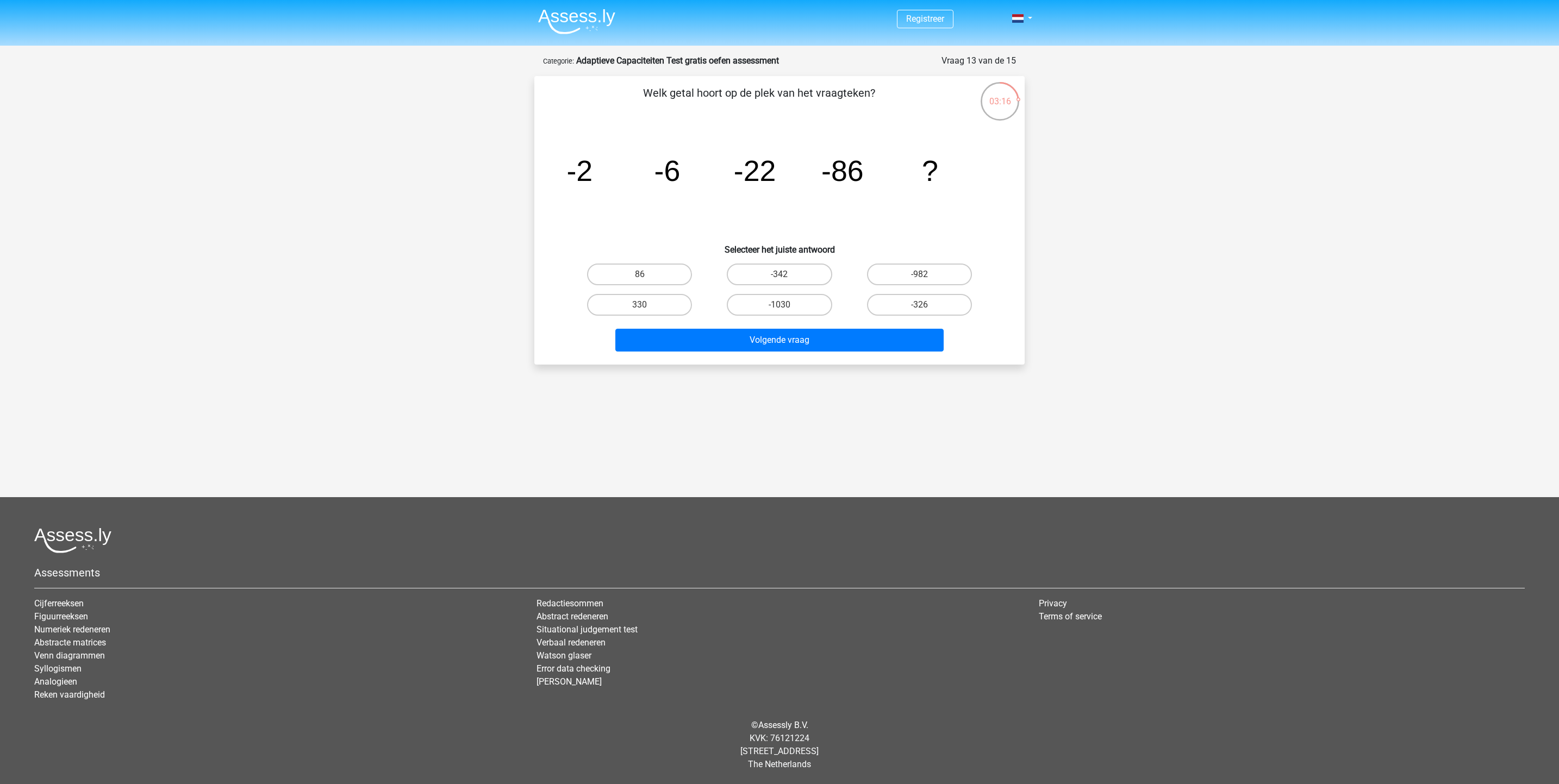
click at [804, 261] on div "-342" at bounding box center [780, 274] width 140 height 30
click at [806, 274] on label "-342" at bounding box center [779, 274] width 105 height 22
click at [787, 274] on input "-342" at bounding box center [783, 278] width 7 height 7
radio input "true"
click at [816, 336] on button "Volgende vraag" at bounding box center [780, 340] width 329 height 23
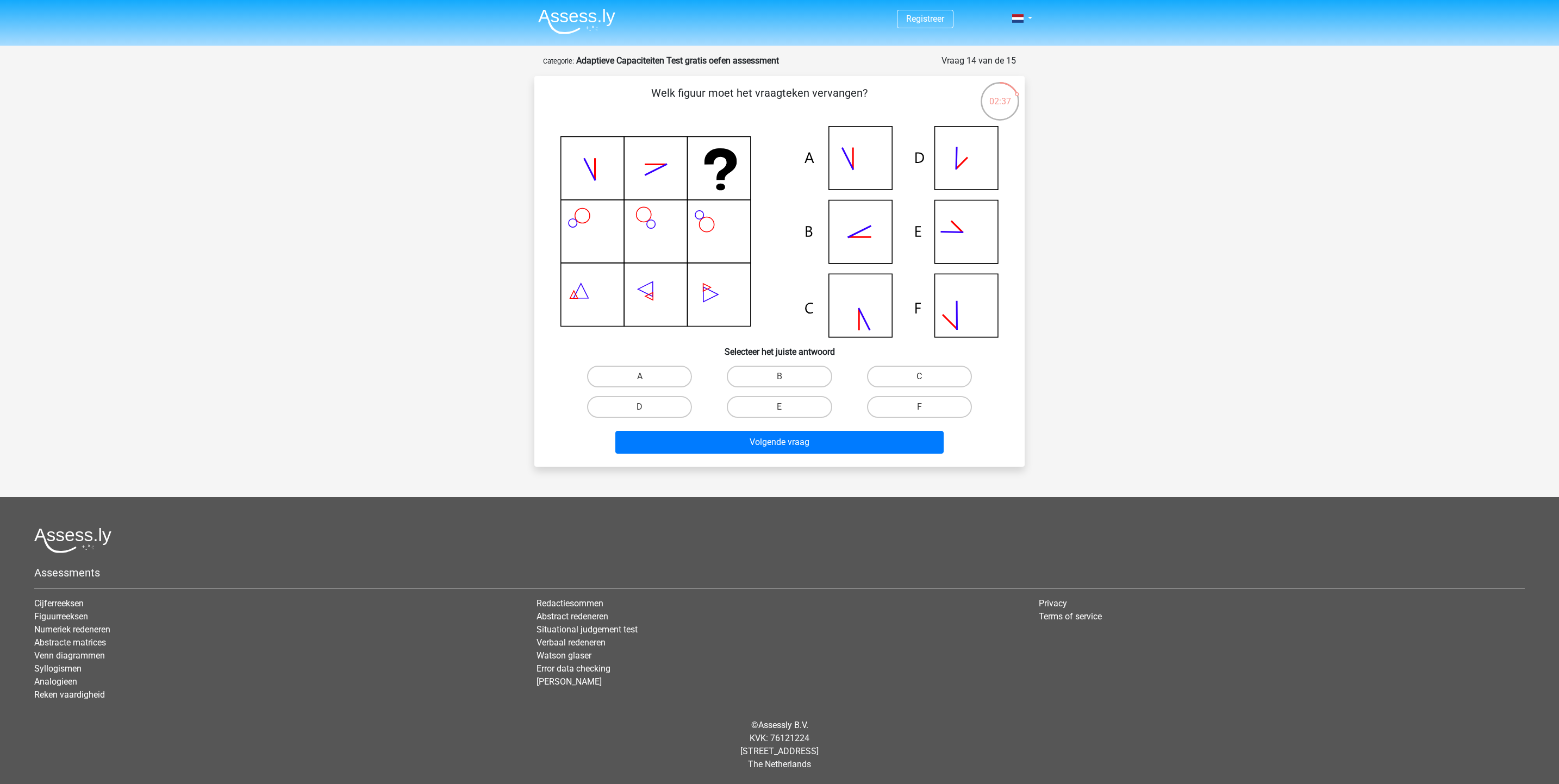
click at [868, 303] on icon at bounding box center [780, 231] width 438 height 211
click at [894, 374] on label "C" at bounding box center [919, 377] width 105 height 22
click at [919, 377] on input "C" at bounding box center [923, 380] width 7 height 7
radio input "true"
click at [883, 432] on button "Volgende vraag" at bounding box center [780, 442] width 329 height 23
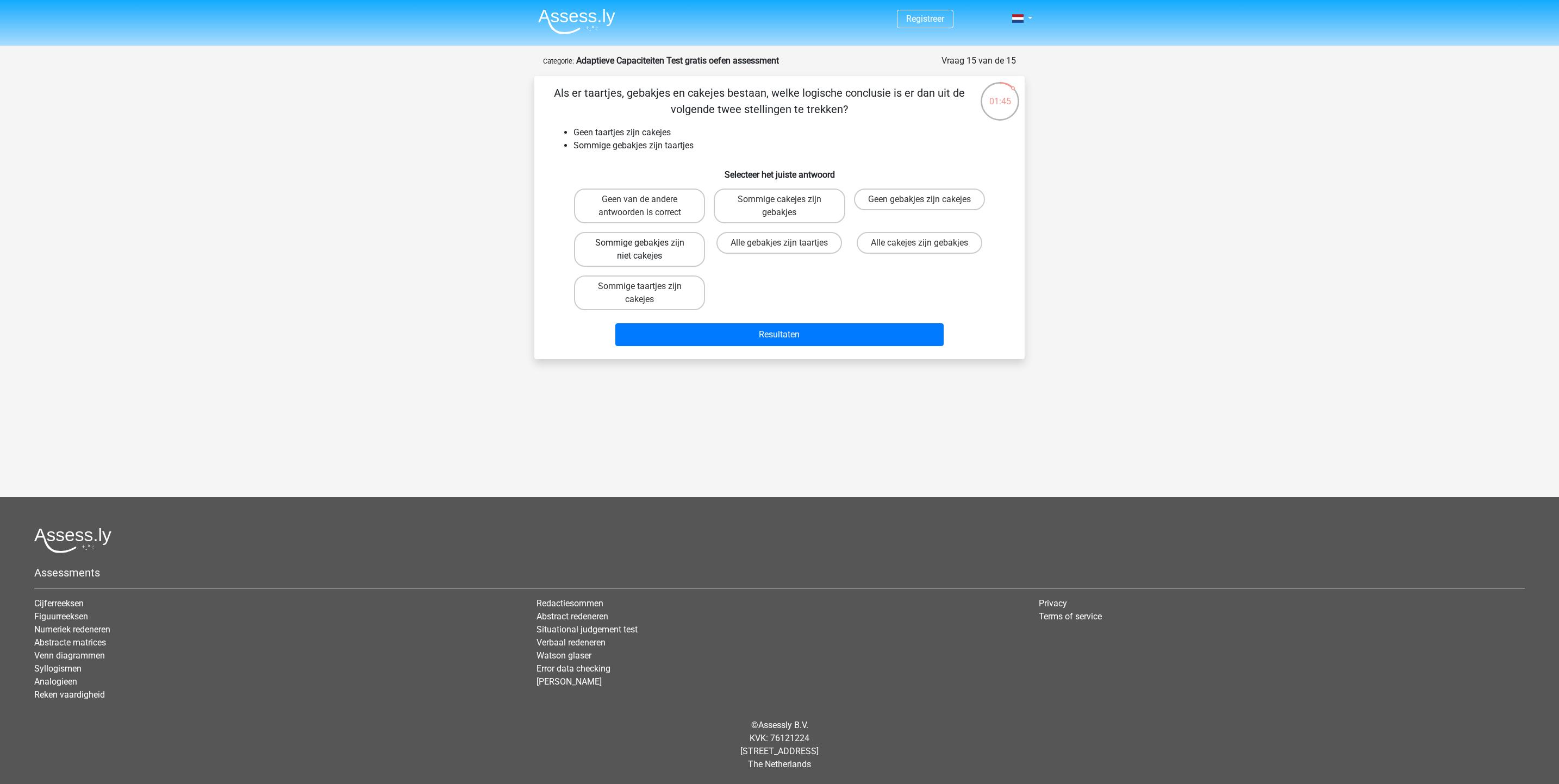
click at [682, 258] on label "Sommige gebakjes zijn niet cakejes" at bounding box center [639, 249] width 131 height 35
click at [647, 250] on input "Sommige gebakjes zijn niet cakejes" at bounding box center [643, 246] width 7 height 7
radio input "true"
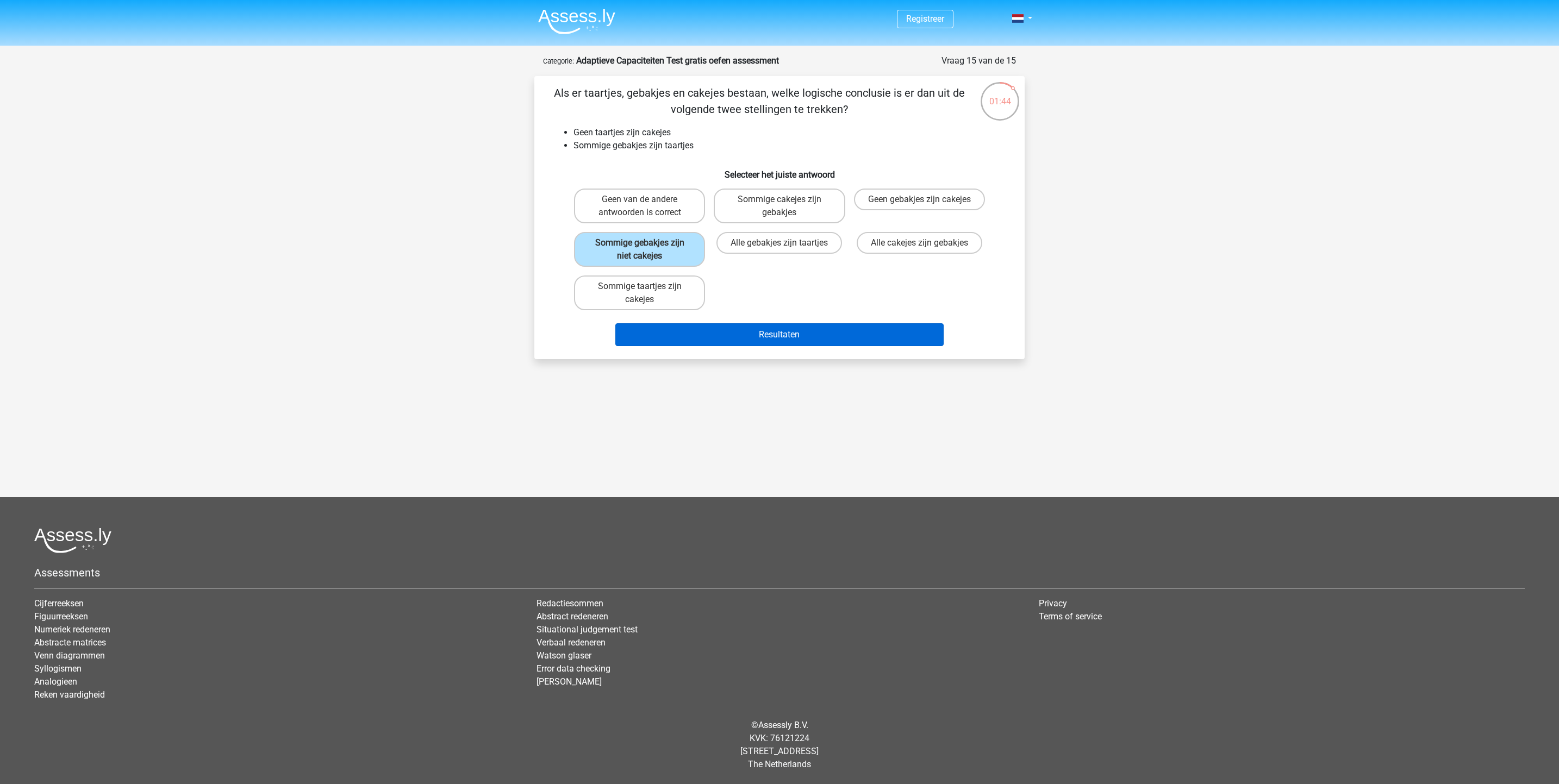
drag, startPoint x: 739, startPoint y: 319, endPoint x: 757, endPoint y: 335, distance: 24.1
click at [740, 320] on div "Resultaten" at bounding box center [780, 332] width 456 height 36
click at [758, 337] on button "Resultaten" at bounding box center [780, 335] width 329 height 23
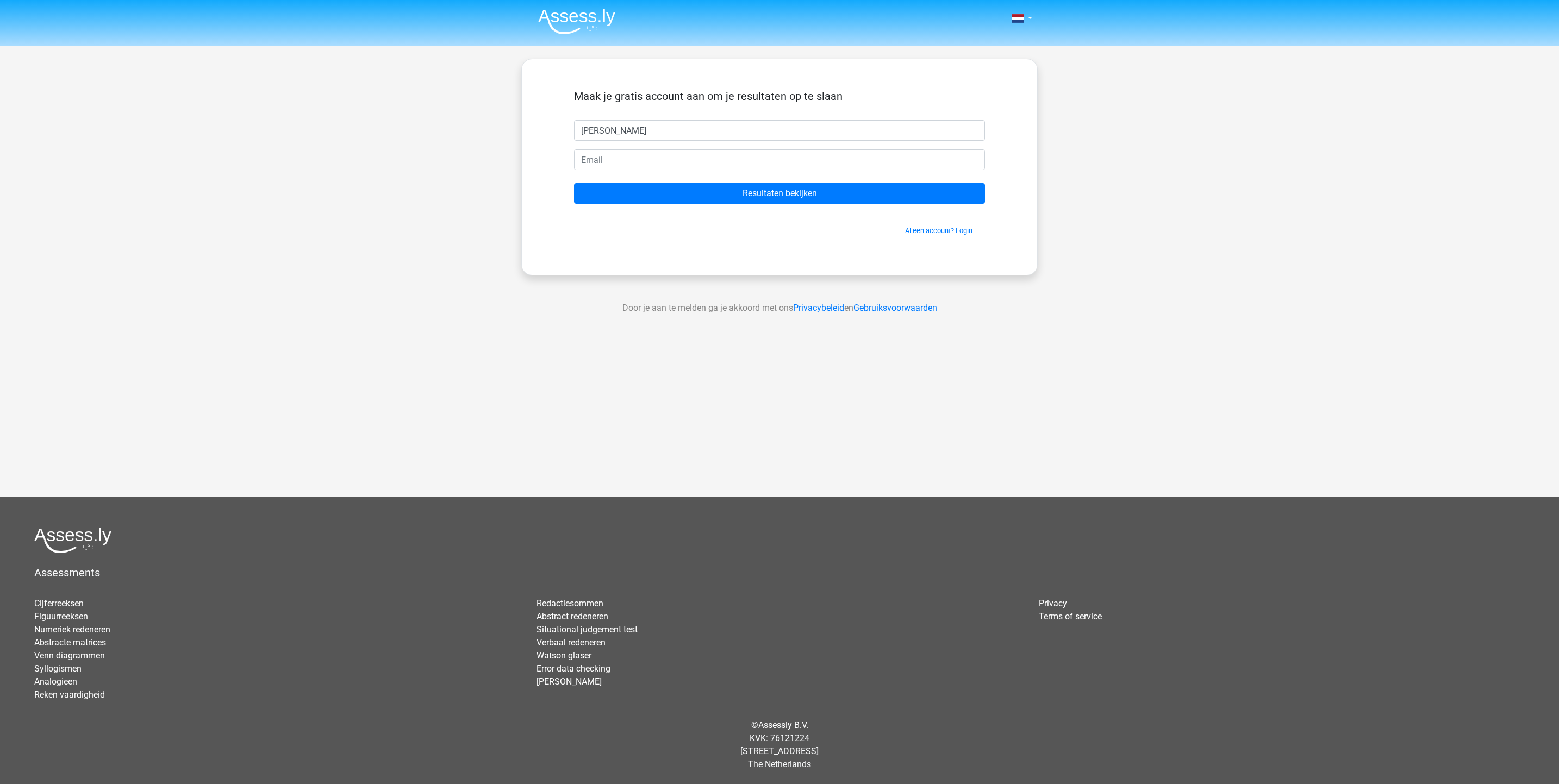
type input "[PERSON_NAME]"
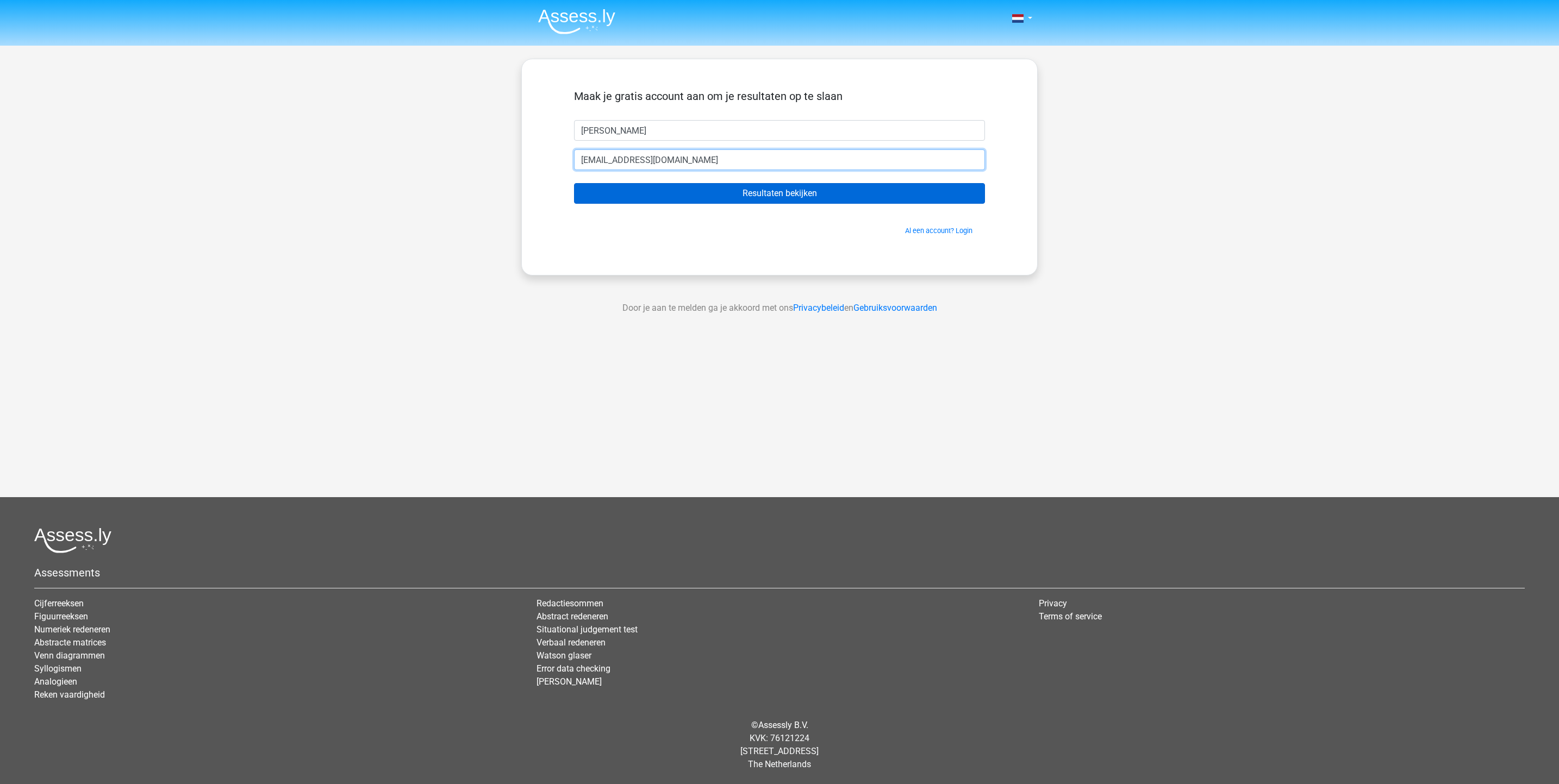
type input "[EMAIL_ADDRESS][DOMAIN_NAME]"
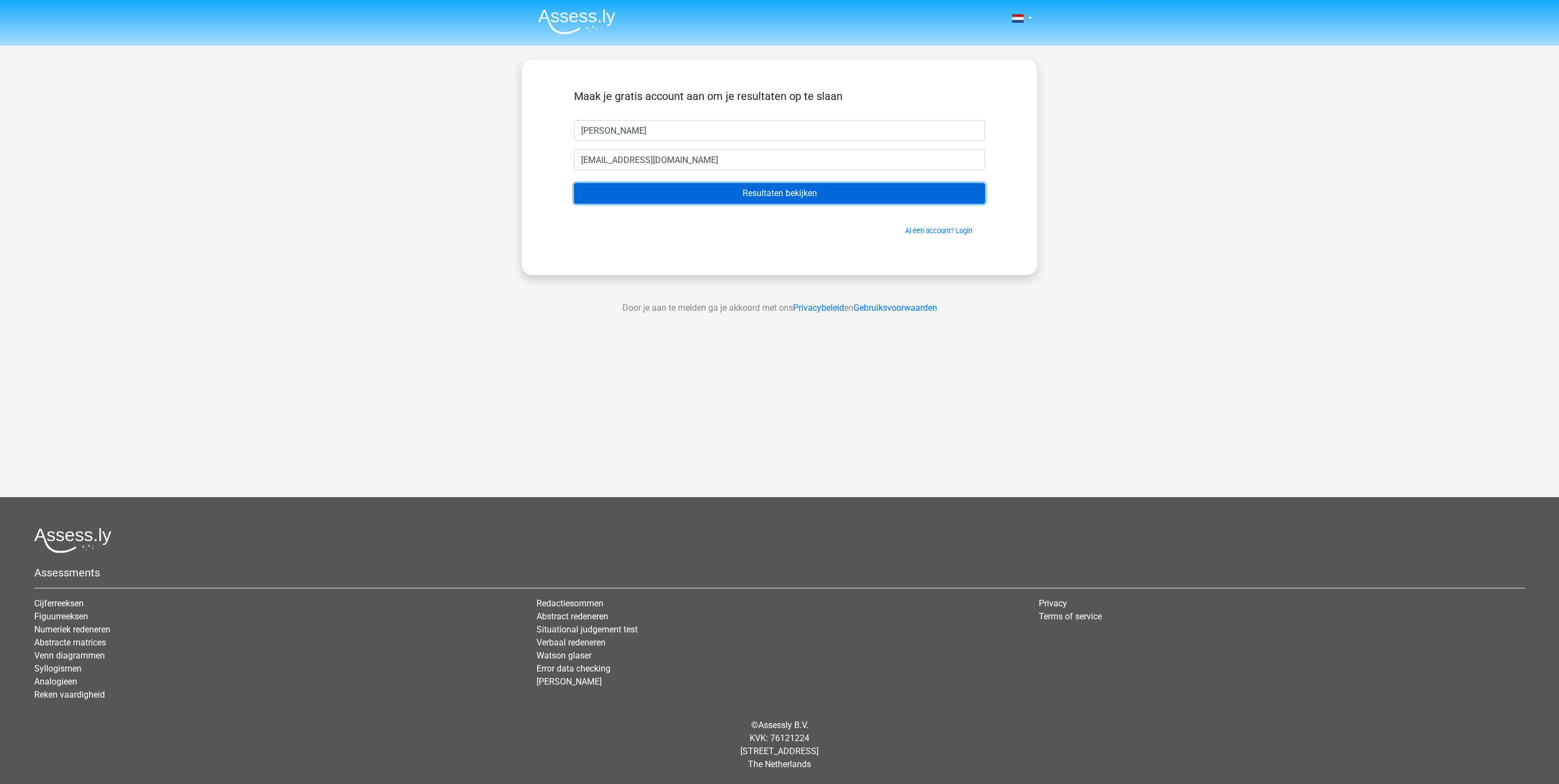
click at [682, 190] on input "Resultaten bekijken" at bounding box center [780, 194] width 411 height 21
